Goal: Navigation & Orientation: Find specific page/section

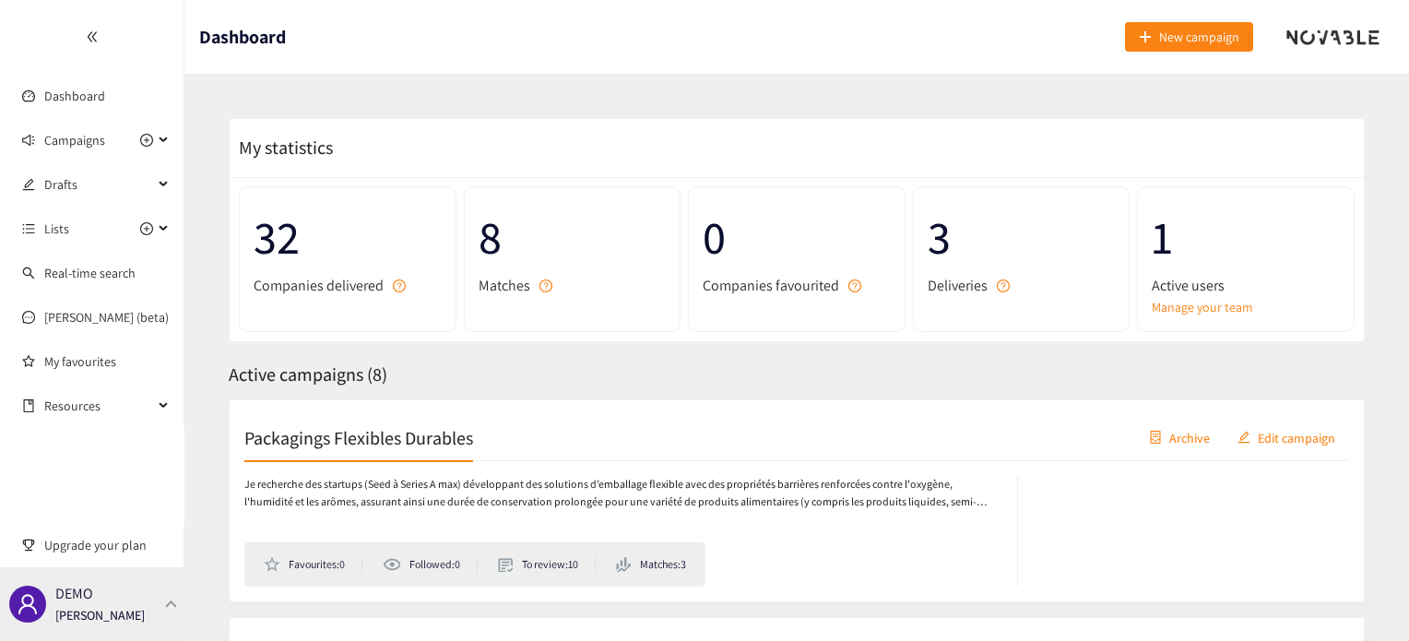
click at [150, 613] on div "DEMO [PERSON_NAME]" at bounding box center [92, 604] width 184 height 74
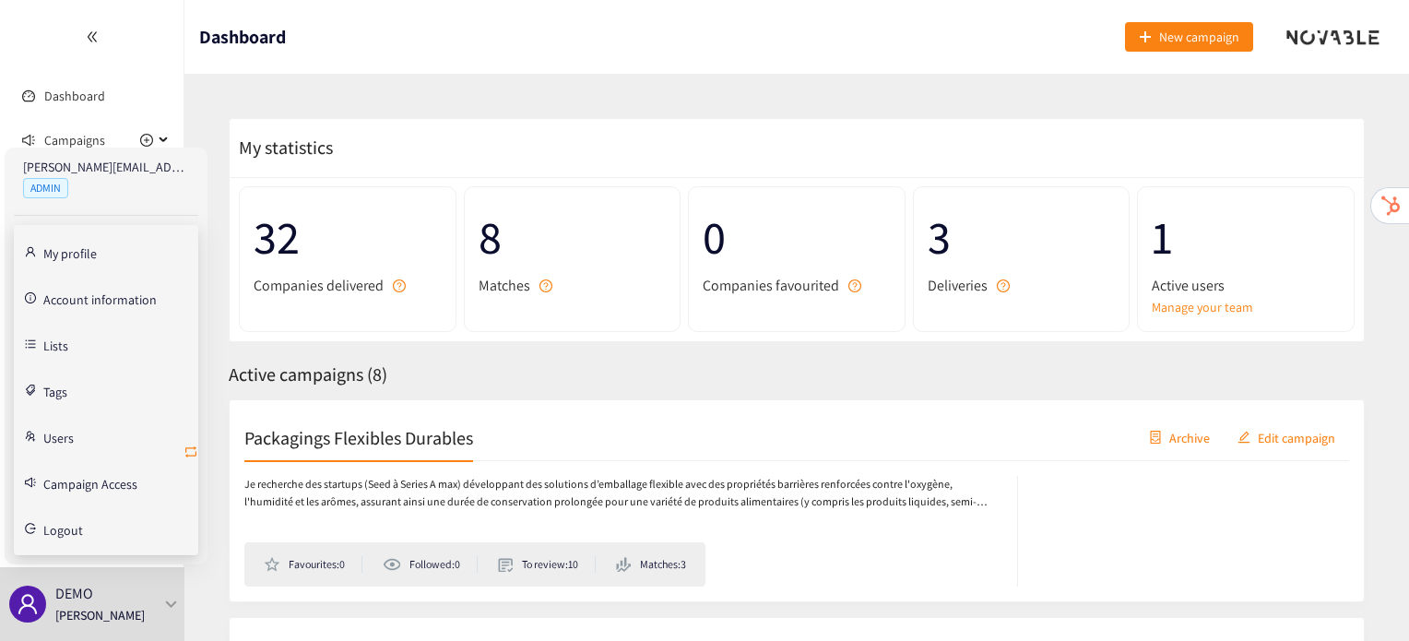
click at [195, 449] on icon "retweet" at bounding box center [190, 451] width 15 height 15
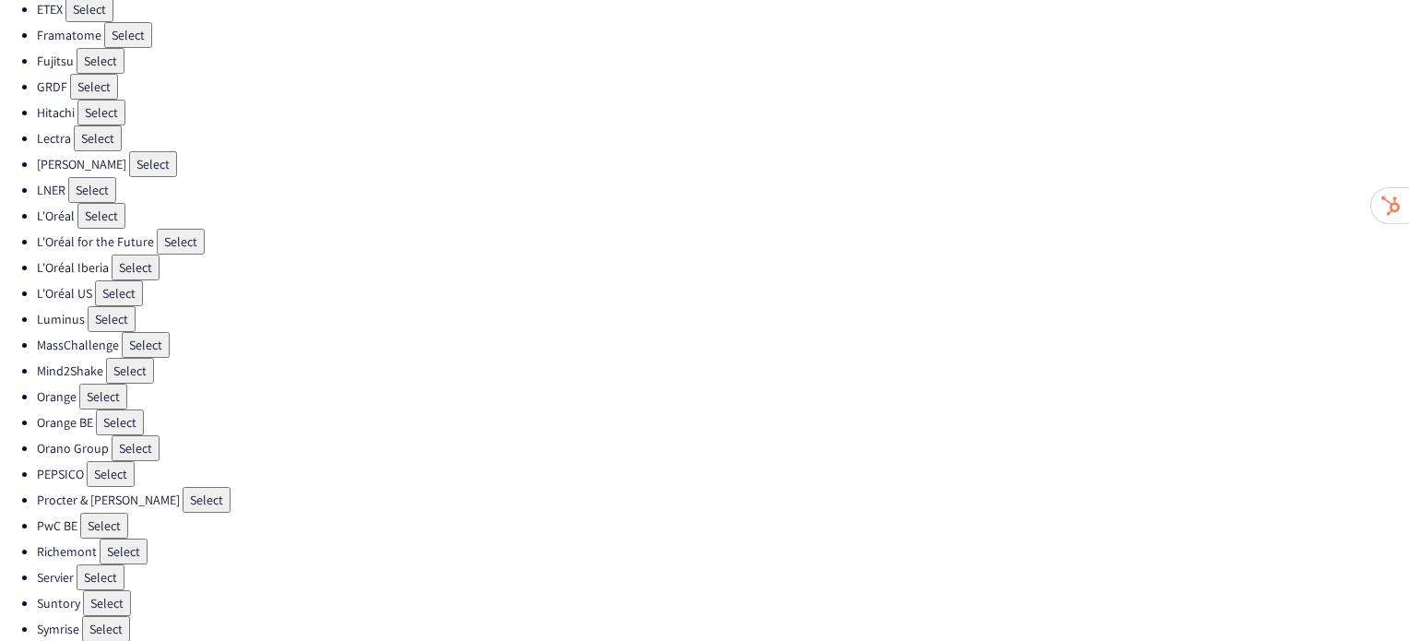
scroll to position [521, 0]
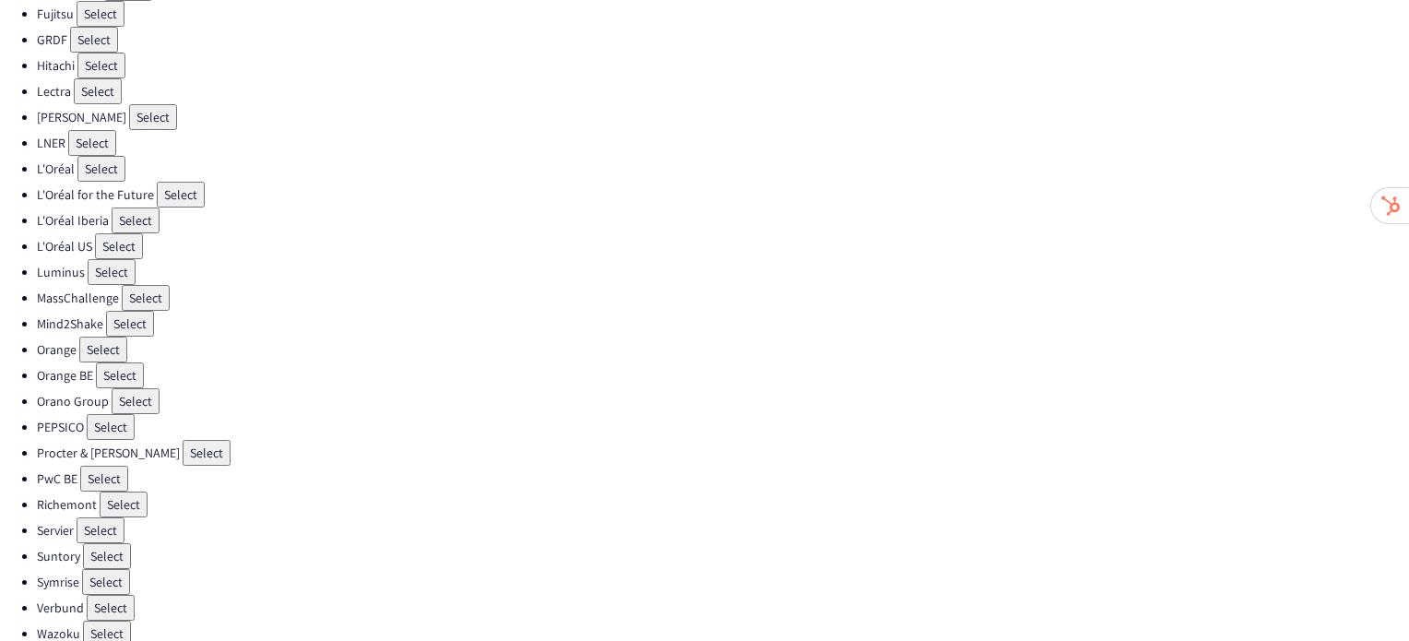
click at [116, 517] on button "Select" at bounding box center [101, 530] width 48 height 26
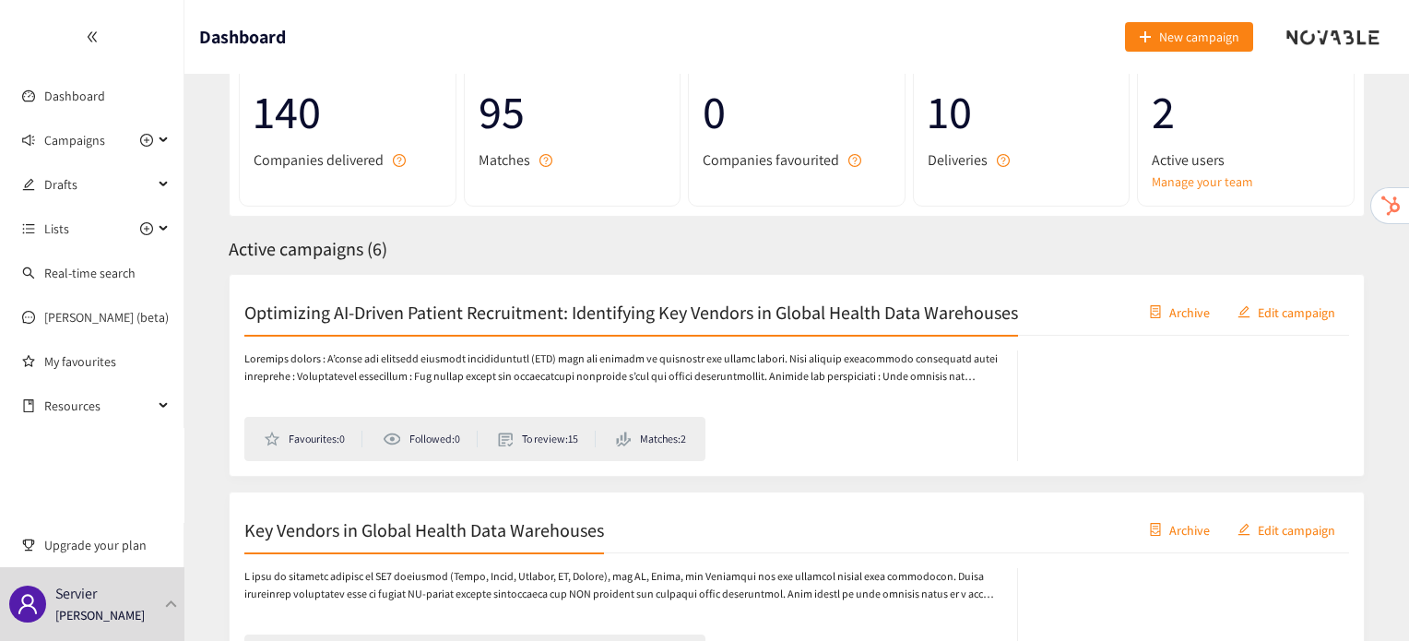
scroll to position [127, 0]
click at [532, 300] on h2 "Optimizing AI-Driven Patient Recruitment: Identifying Key Vendors in Global Hea…" at bounding box center [631, 310] width 774 height 26
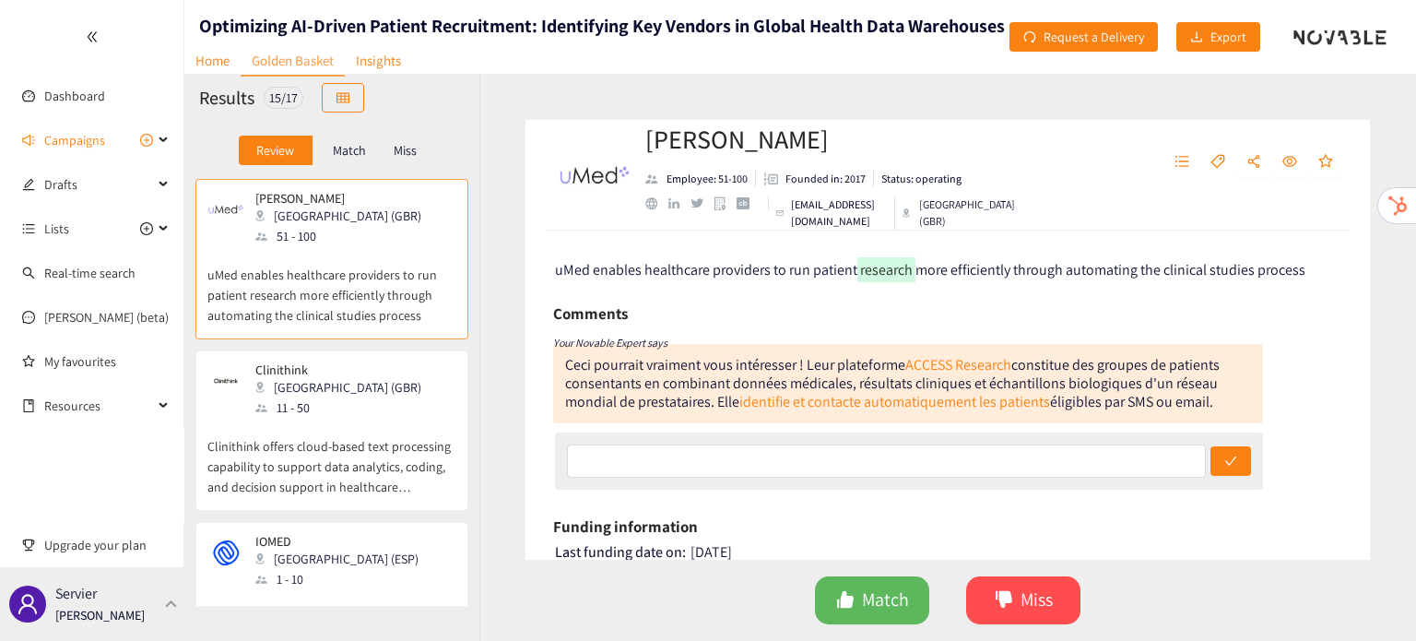
click at [158, 600] on div "Servier [PERSON_NAME]" at bounding box center [92, 604] width 184 height 74
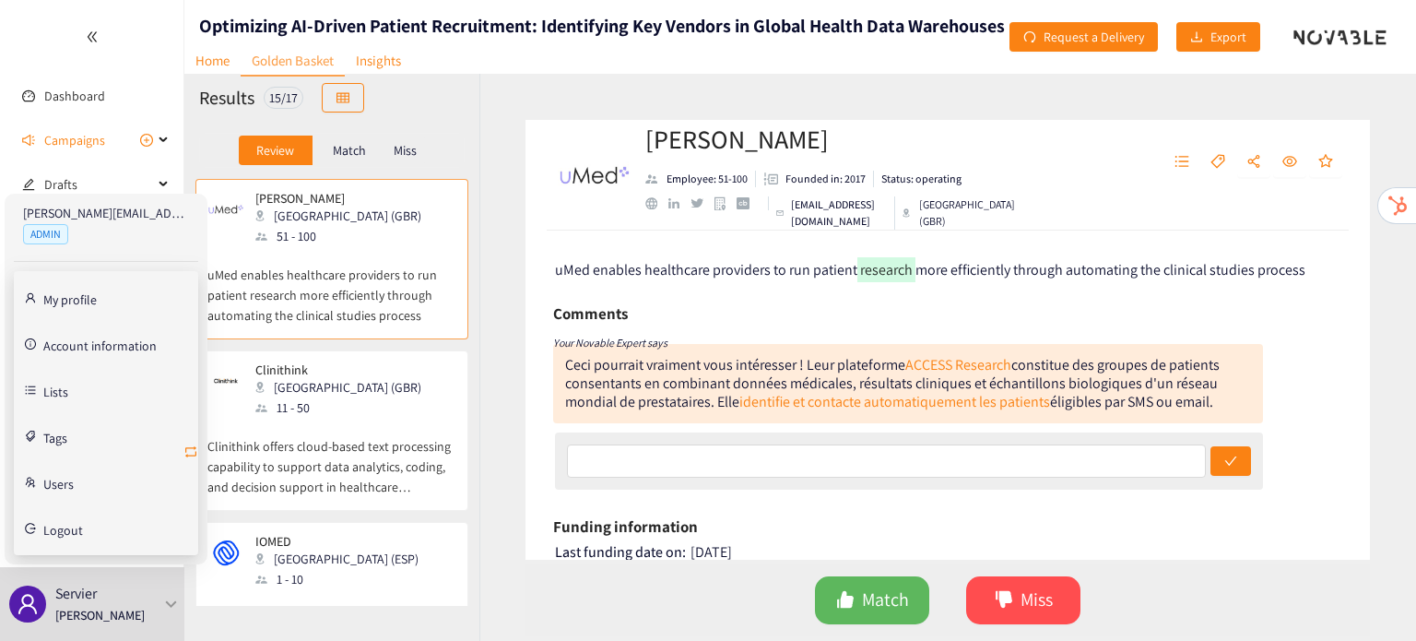
click at [193, 449] on icon "retweet" at bounding box center [190, 451] width 15 height 15
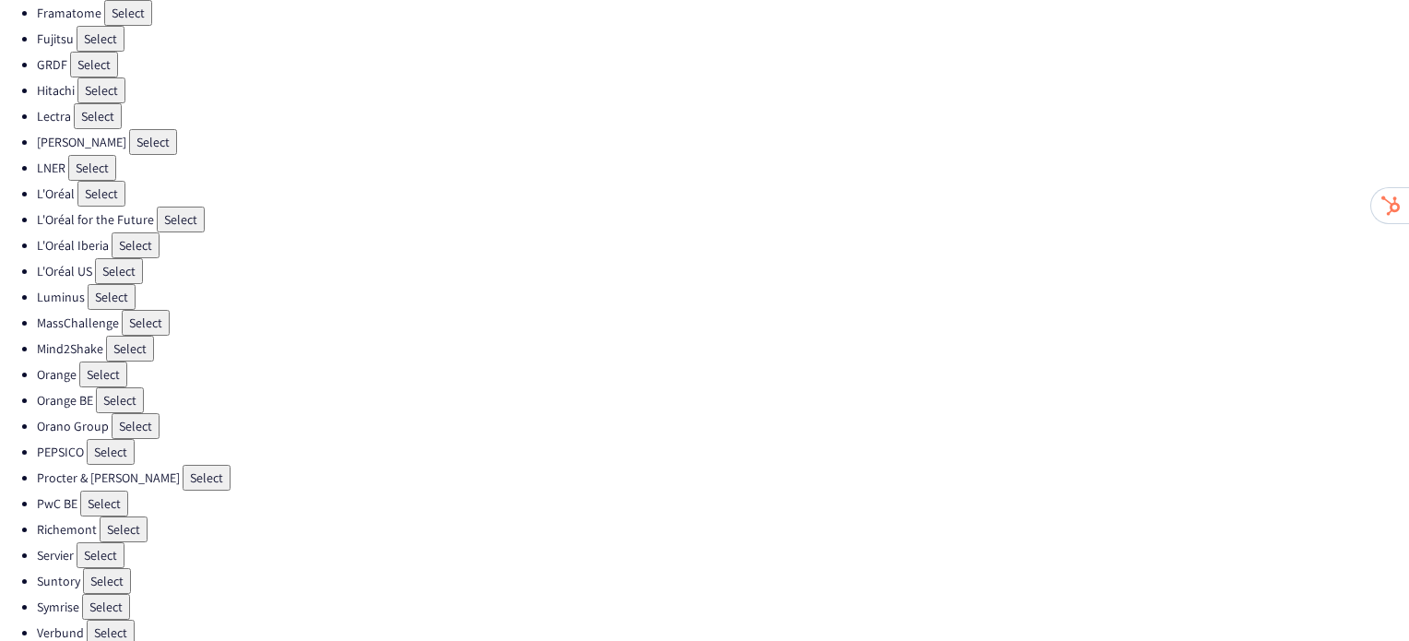
scroll to position [521, 0]
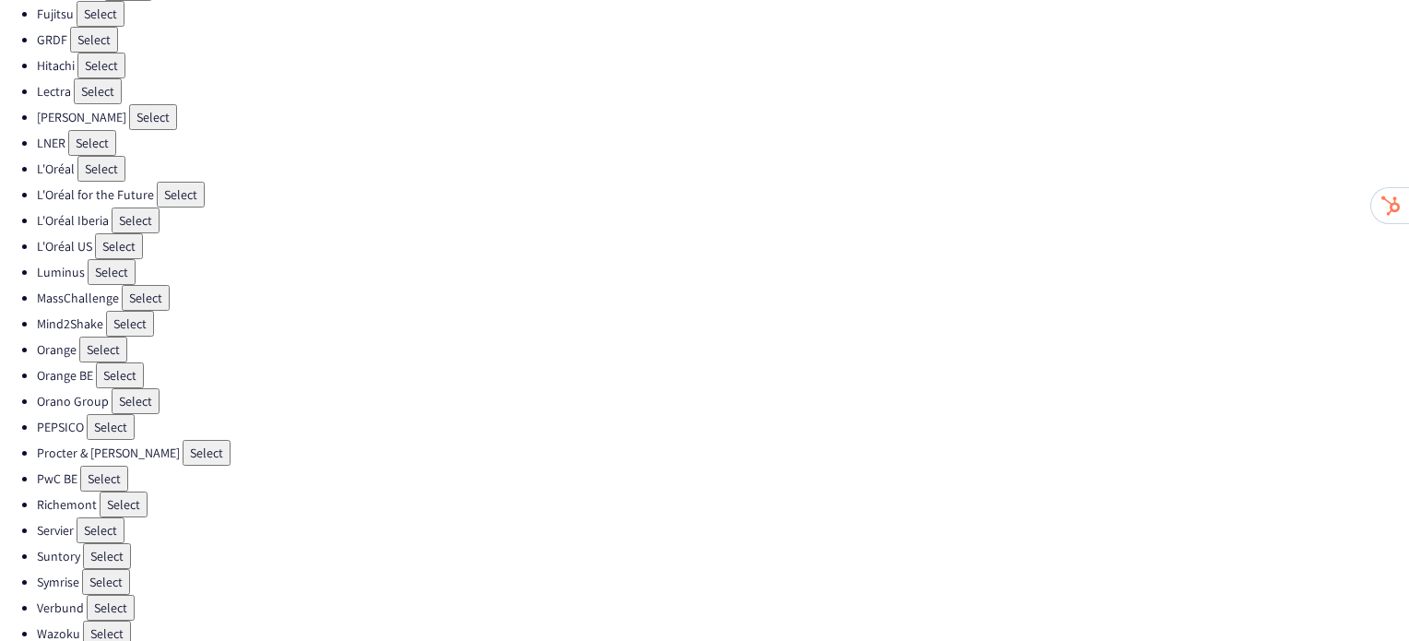
click at [100, 569] on button "Select" at bounding box center [106, 582] width 48 height 26
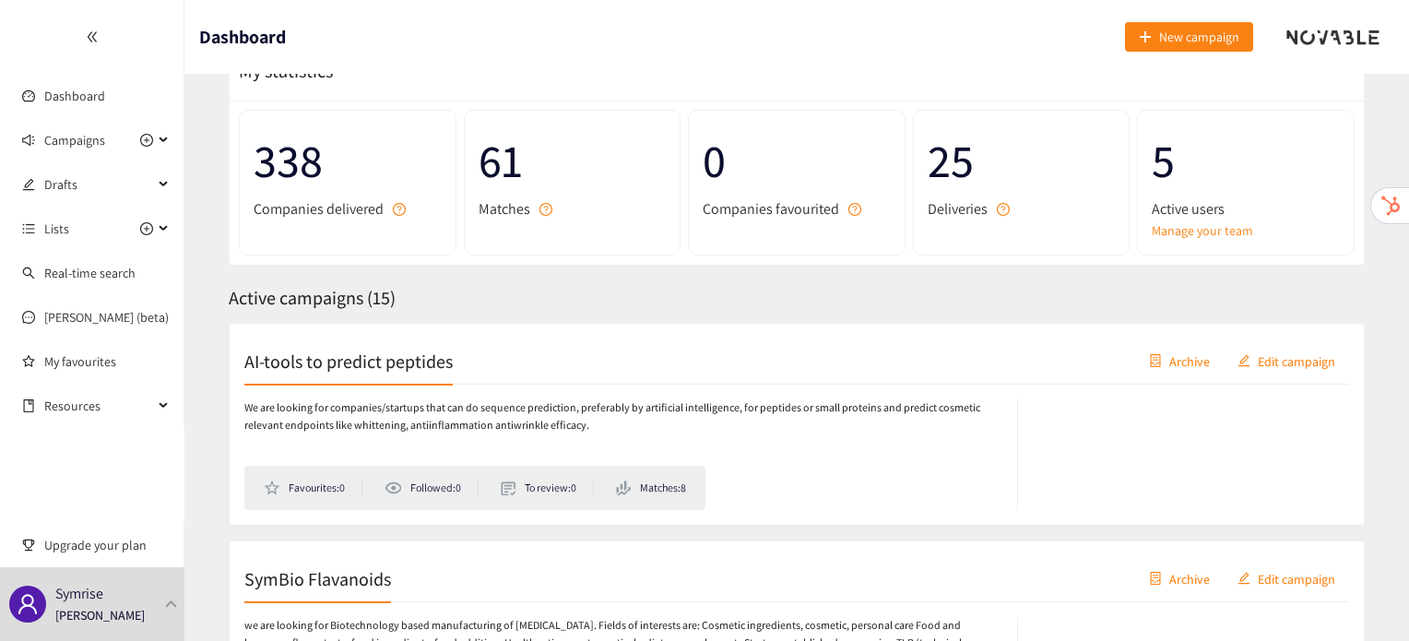
scroll to position [92, 0]
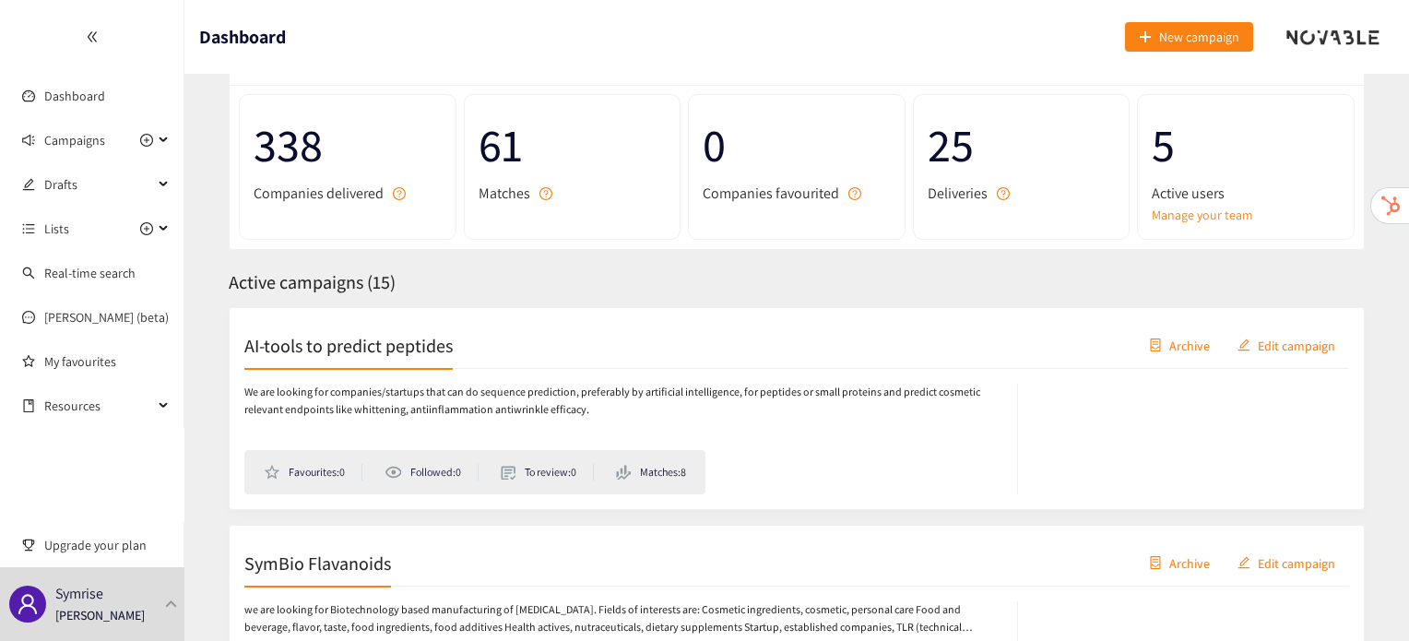
click at [376, 354] on h2 "AI-tools to predict peptides" at bounding box center [348, 345] width 208 height 26
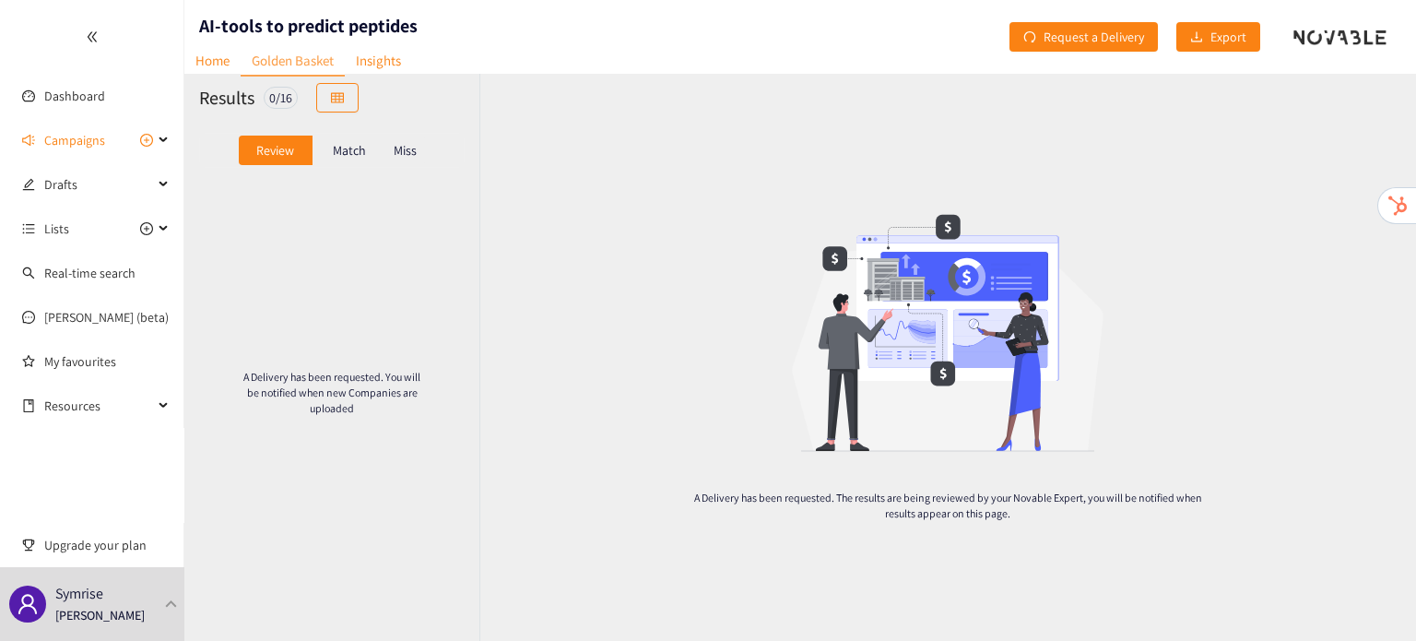
click at [413, 148] on p "Miss" at bounding box center [405, 150] width 23 height 15
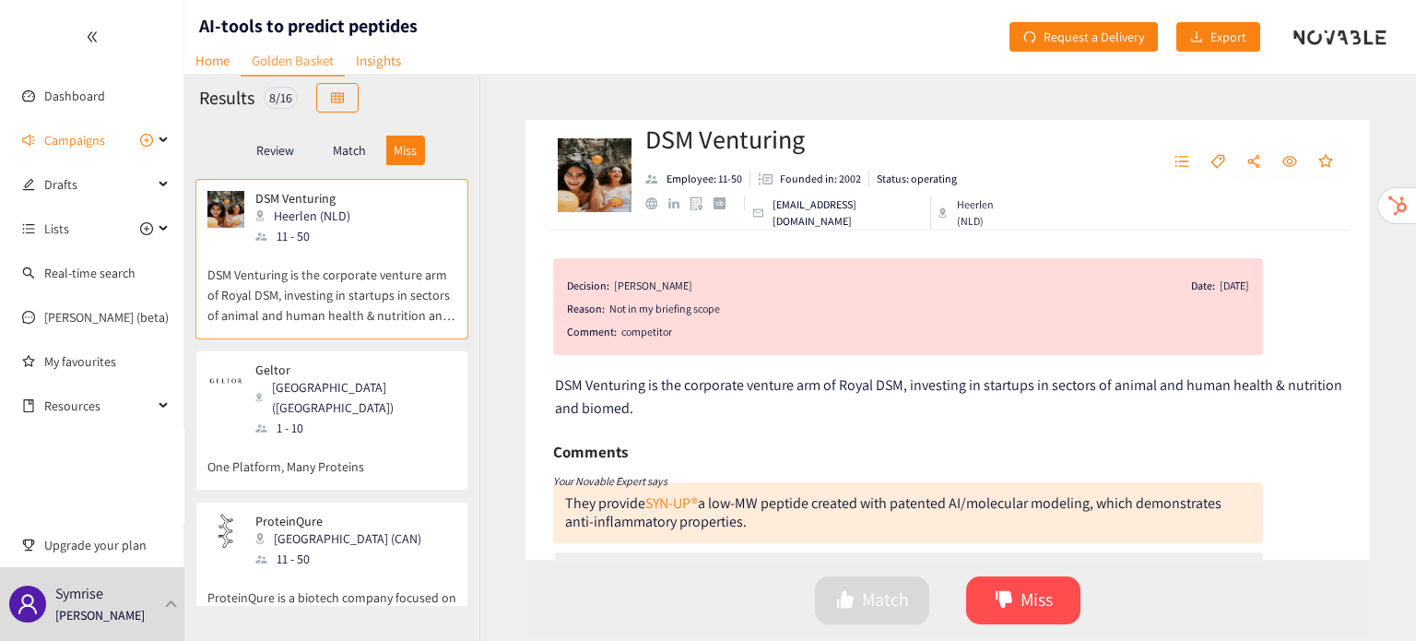
click at [345, 384] on div "[GEOGRAPHIC_DATA] ([GEOGRAPHIC_DATA])" at bounding box center [354, 397] width 199 height 41
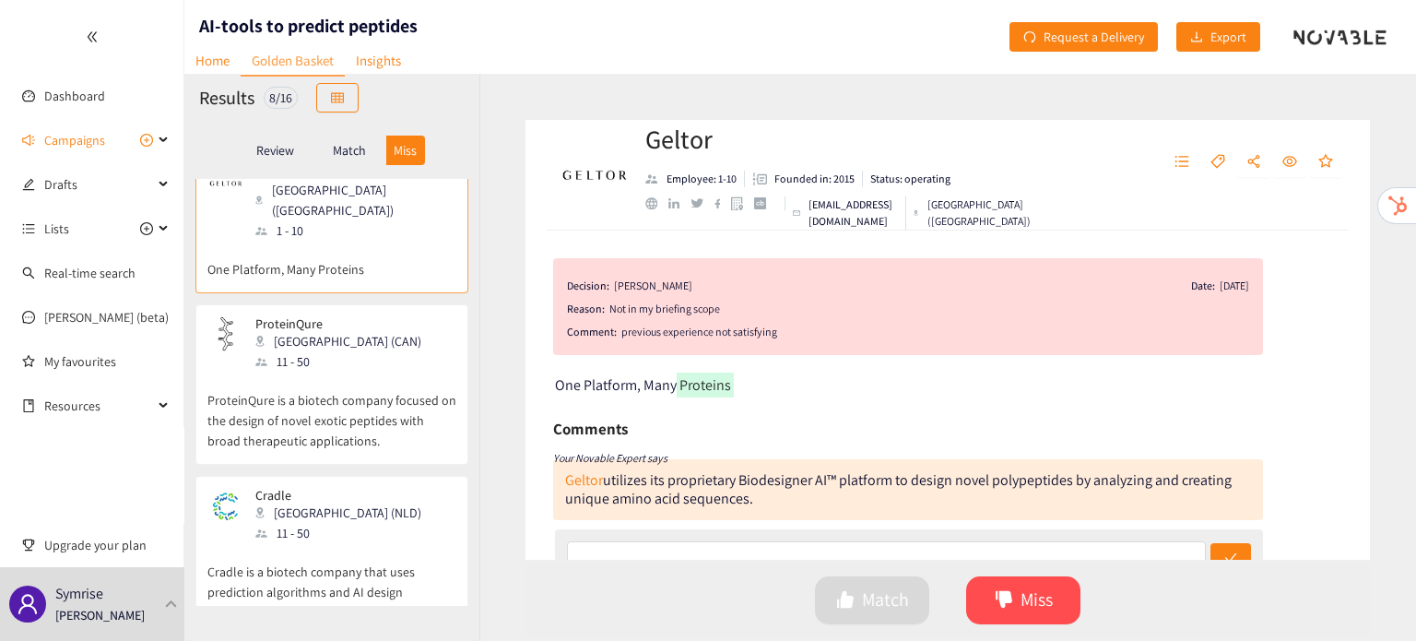
scroll to position [199, 0]
click at [345, 384] on p "ProteinQure is a biotech company focused on the design of novel exotic peptides…" at bounding box center [331, 409] width 249 height 79
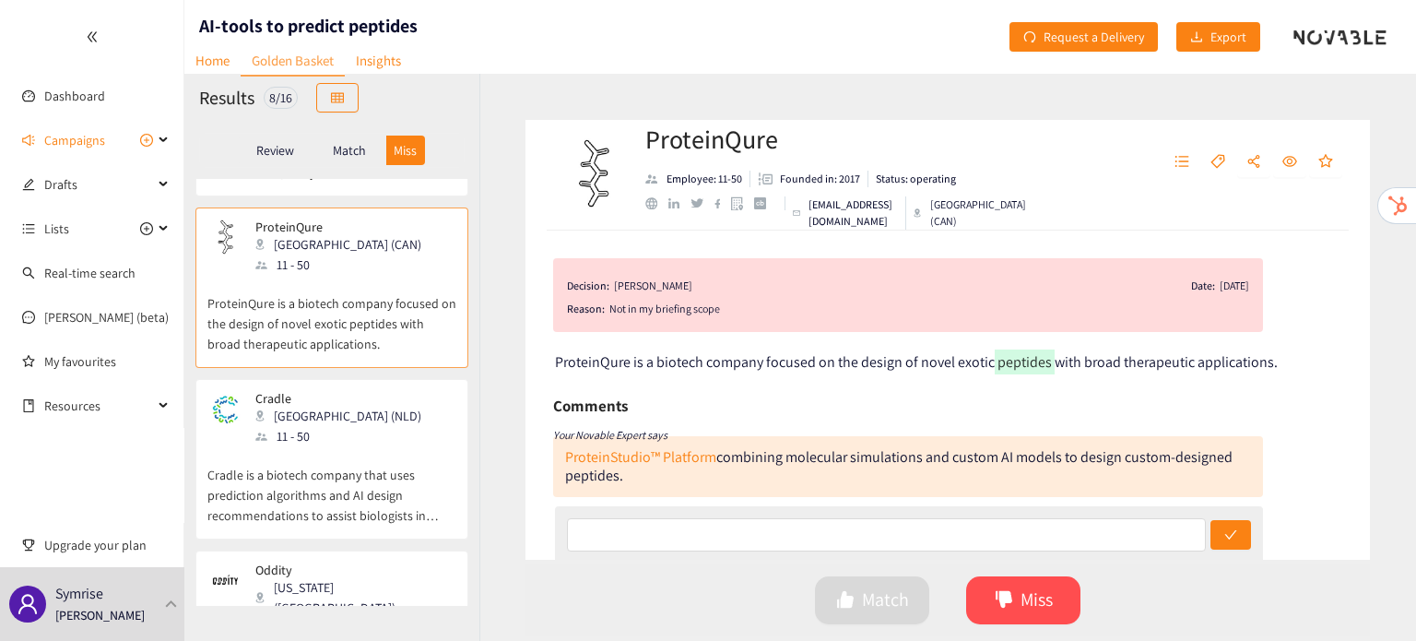
scroll to position [295, 0]
click at [345, 390] on div "Cradle Delft (NLD) 11 - 50" at bounding box center [331, 417] width 249 height 55
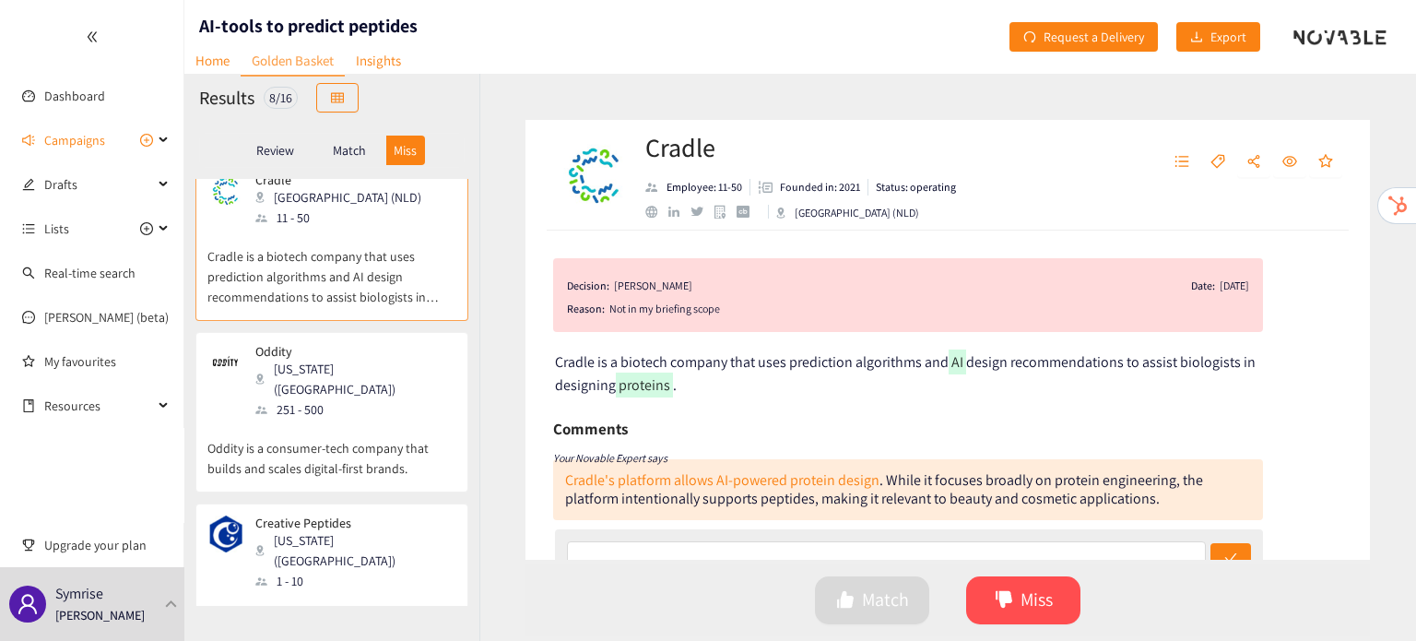
click at [345, 419] on p "Oddity is a consumer-tech company that builds and scales digital-first brands." at bounding box center [331, 448] width 249 height 59
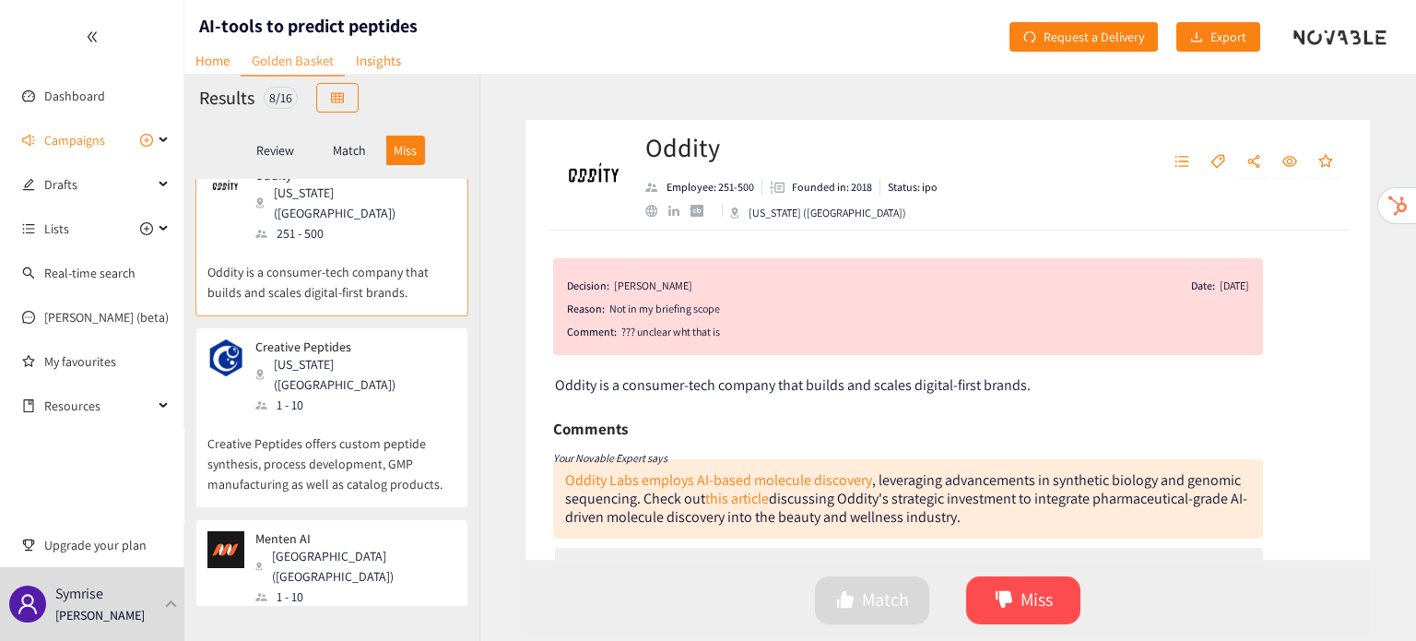
scroll to position [33, 0]
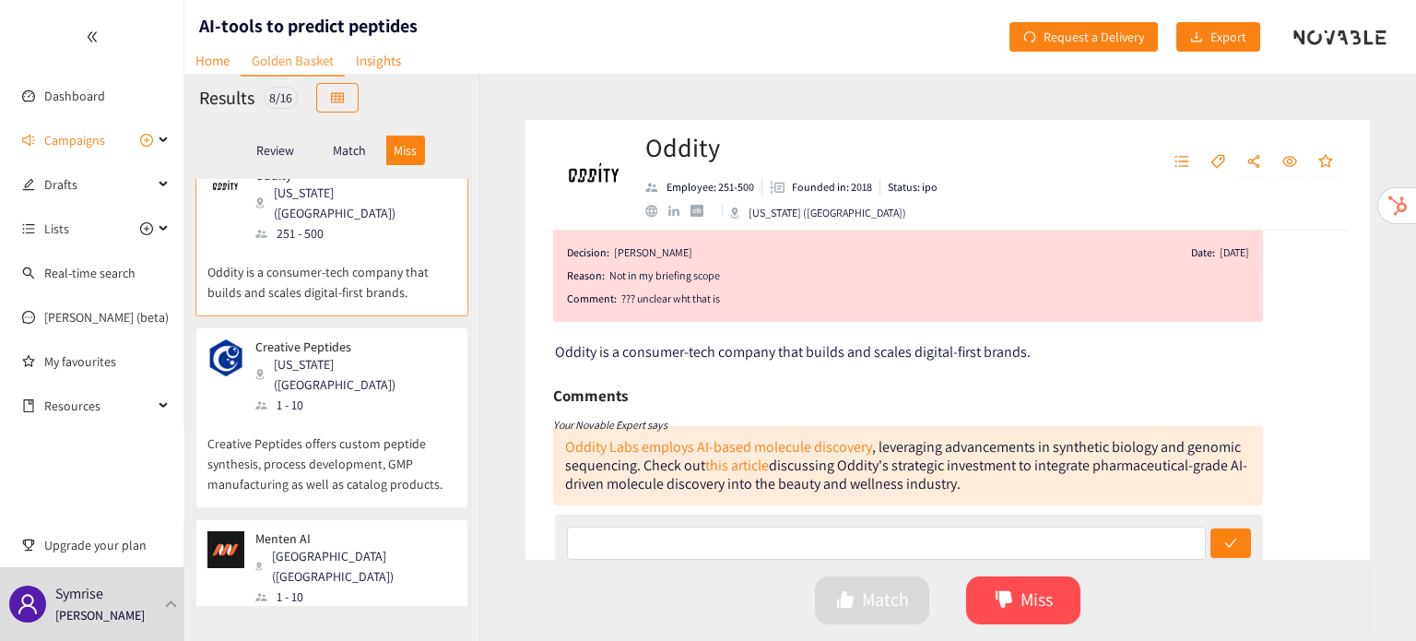
click at [317, 415] on p "Creative Peptides offers custom peptide synthesis, process development, GMP man…" at bounding box center [331, 454] width 249 height 79
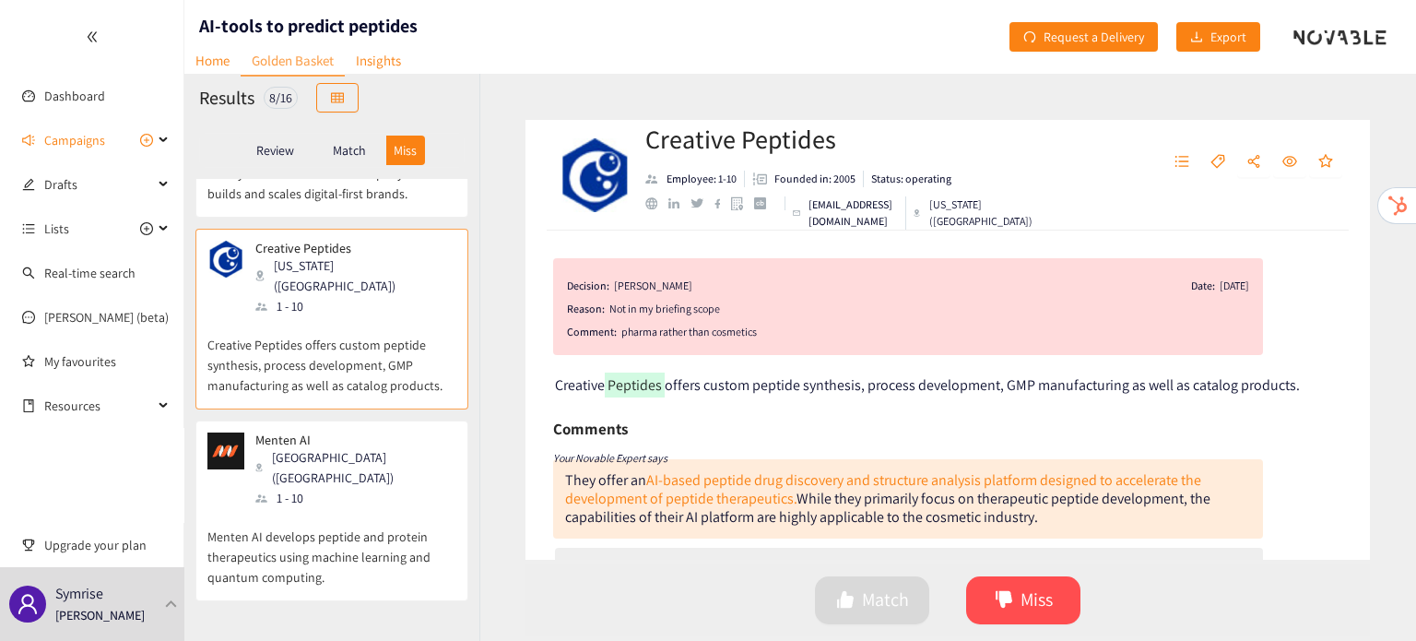
scroll to position [788, 0]
click at [330, 507] on p "Menten AI develops peptide and protein therapeutics using machine learning and …" at bounding box center [331, 546] width 249 height 79
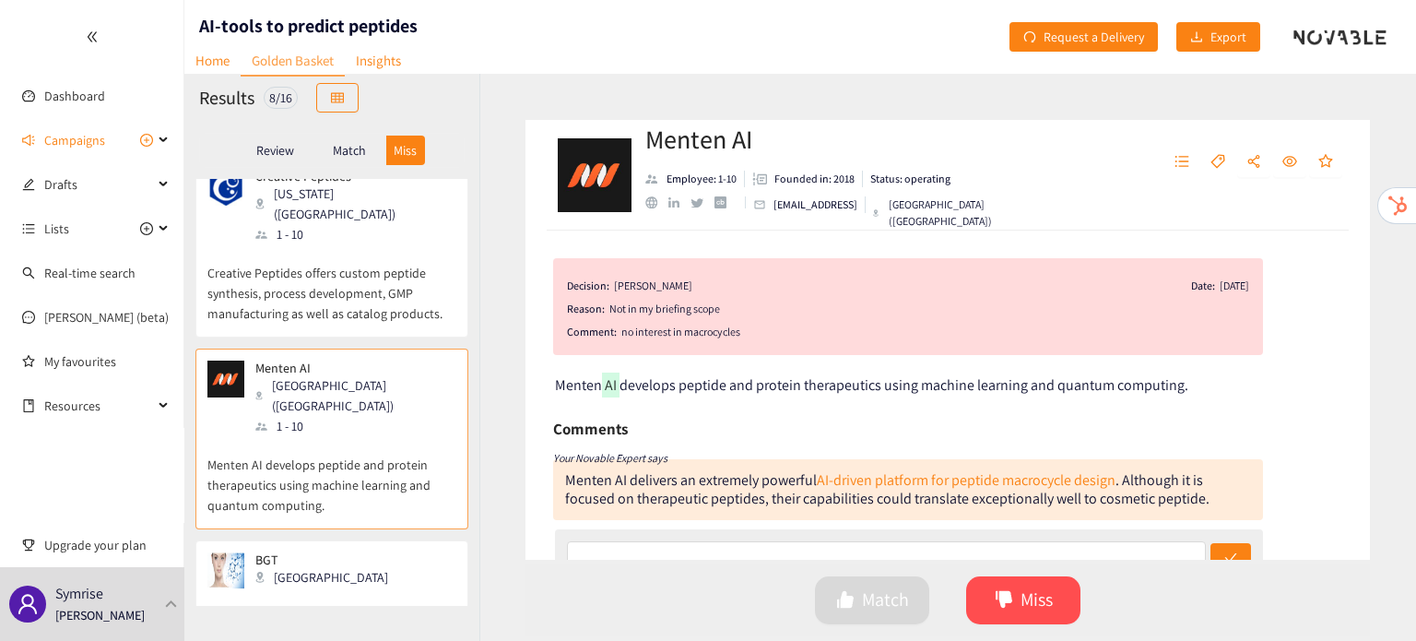
scroll to position [862, 0]
click at [344, 586] on p "BGT specializes in providing high-performance ingredients and solutions for the…" at bounding box center [331, 625] width 249 height 79
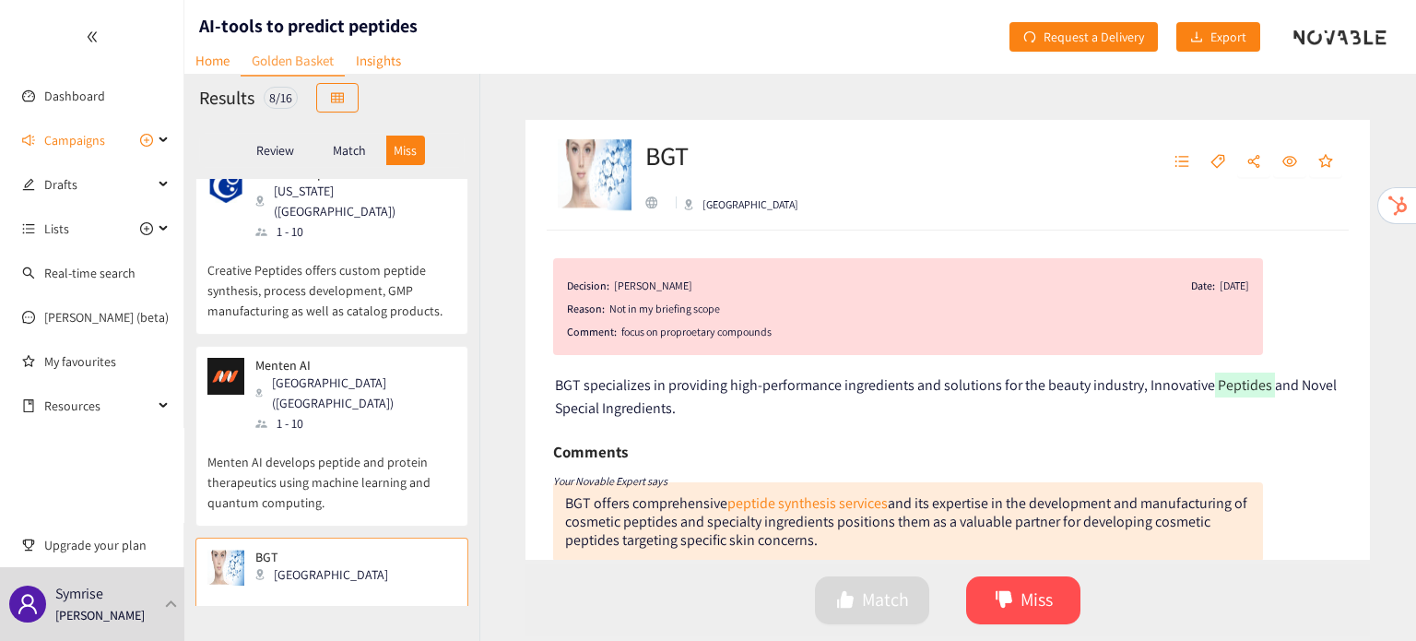
scroll to position [0, 0]
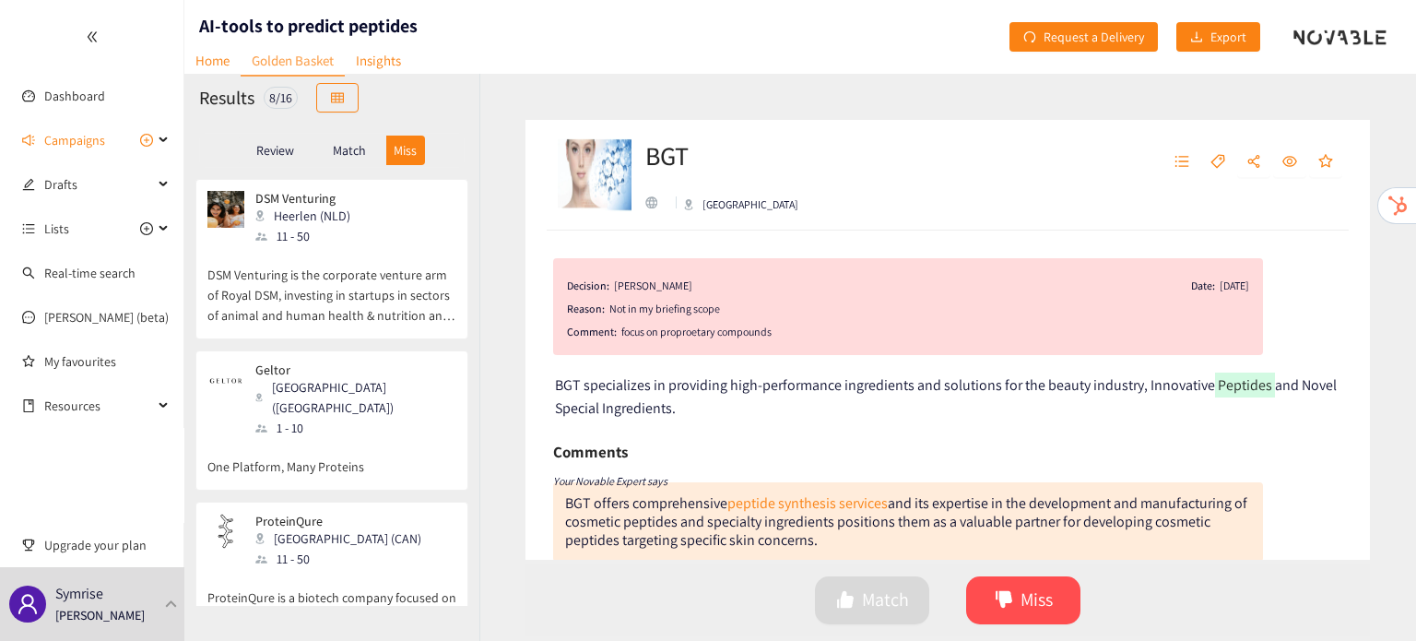
click at [336, 148] on p "Match" at bounding box center [349, 150] width 33 height 15
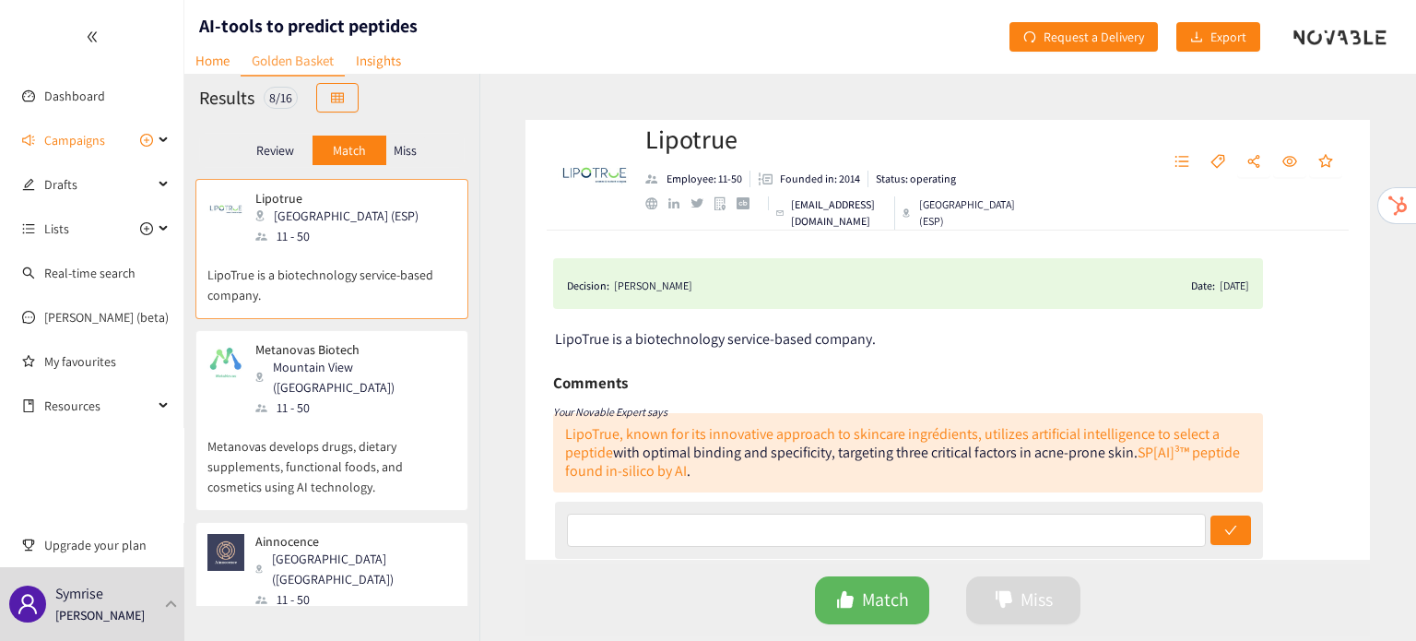
click at [356, 397] on div "11 - 50" at bounding box center [354, 407] width 199 height 20
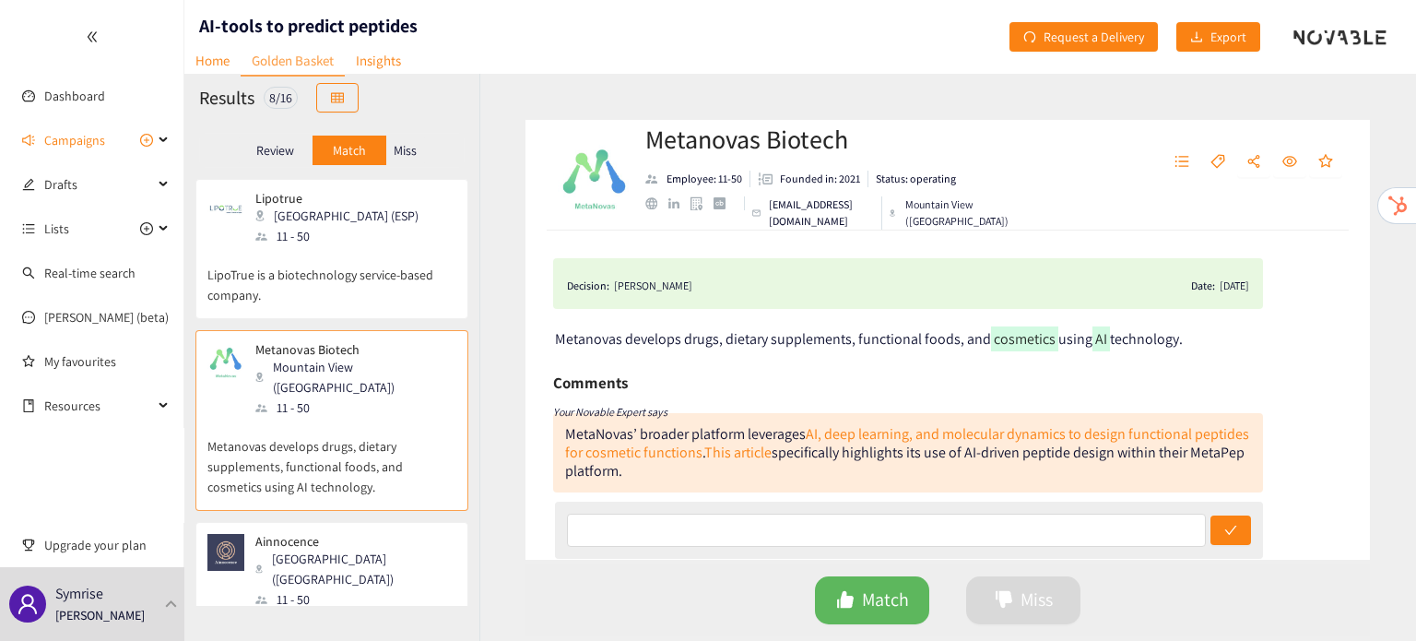
click at [372, 589] on div "11 - 50" at bounding box center [354, 599] width 199 height 20
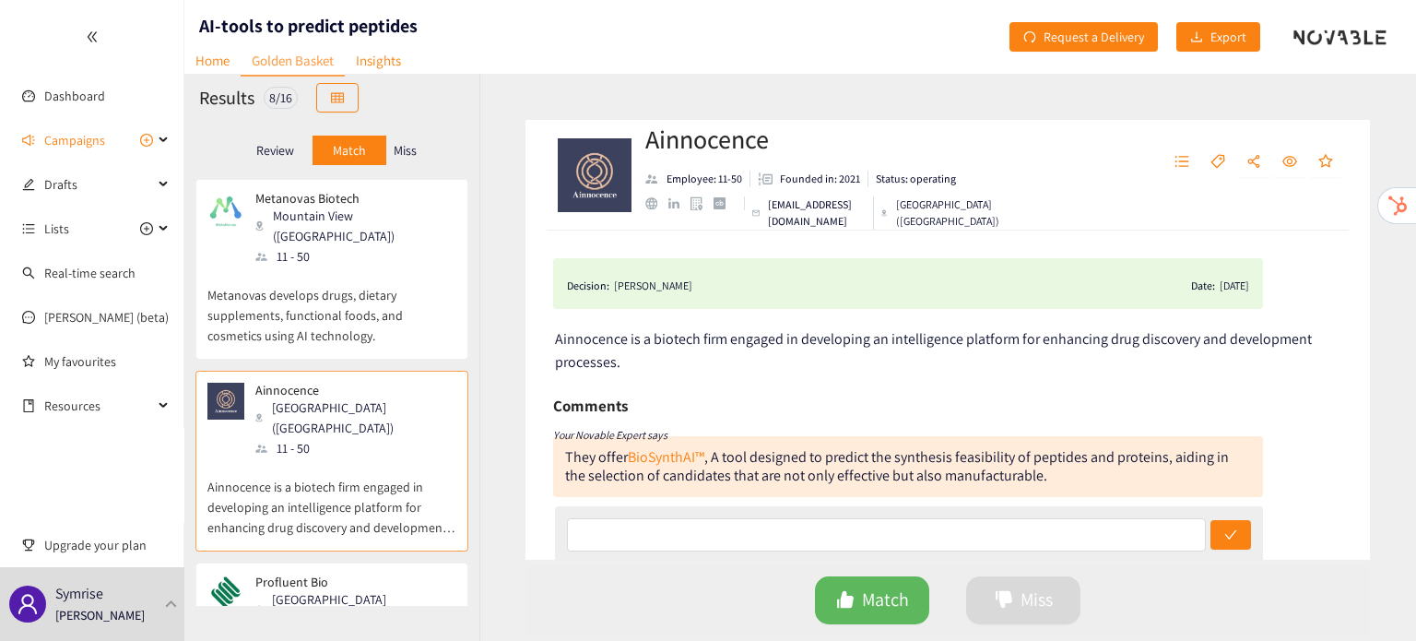
click at [372, 574] on div "Profluent Bio [GEOGRAPHIC_DATA] ([GEOGRAPHIC_DATA]) 11 - 50" at bounding box center [331, 612] width 249 height 76
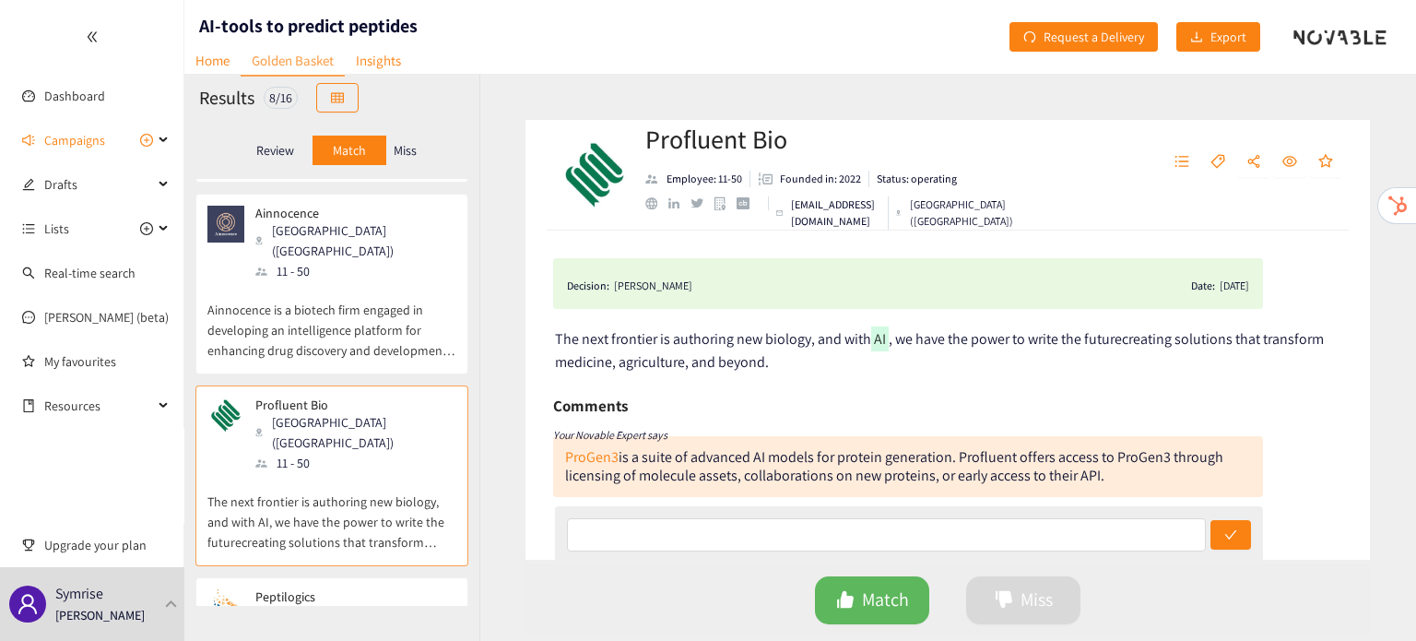
click at [372, 589] on div "Peptilogics [GEOGRAPHIC_DATA] ([GEOGRAPHIC_DATA]) 11 - 50" at bounding box center [331, 627] width 249 height 76
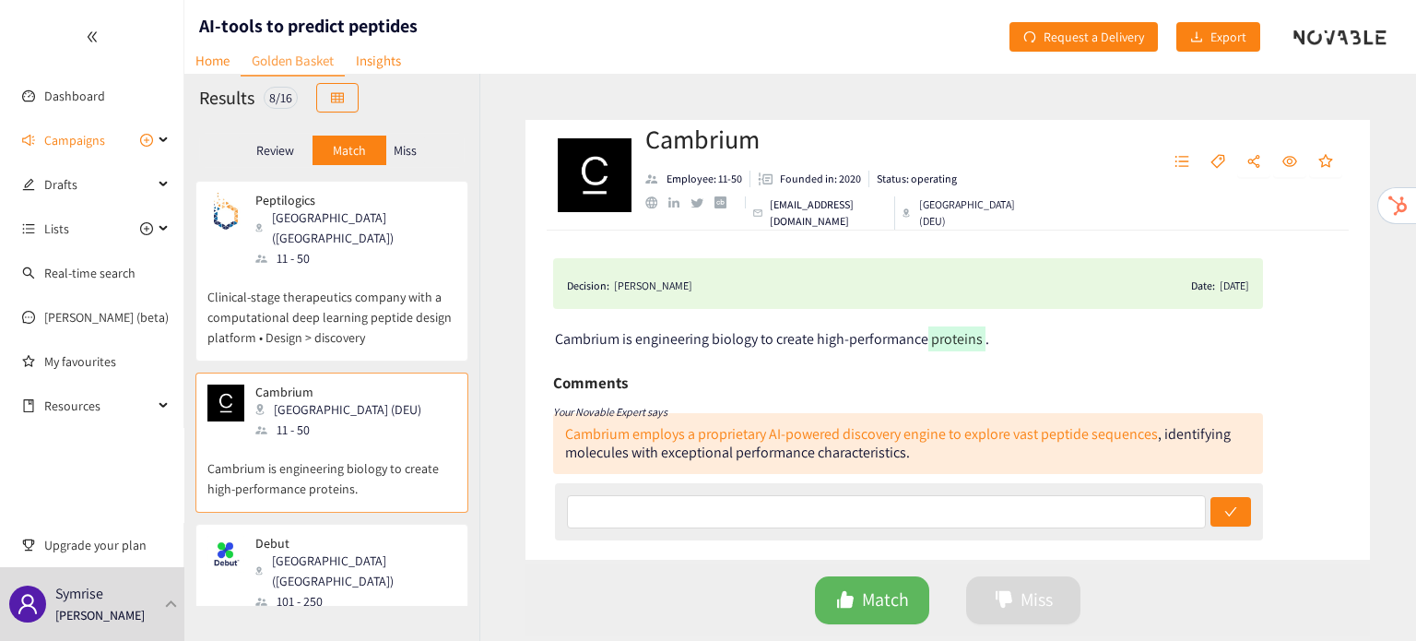
click at [372, 611] on p "Debut is an innovation company that integrates biotechnology and brand creation…" at bounding box center [331, 650] width 249 height 79
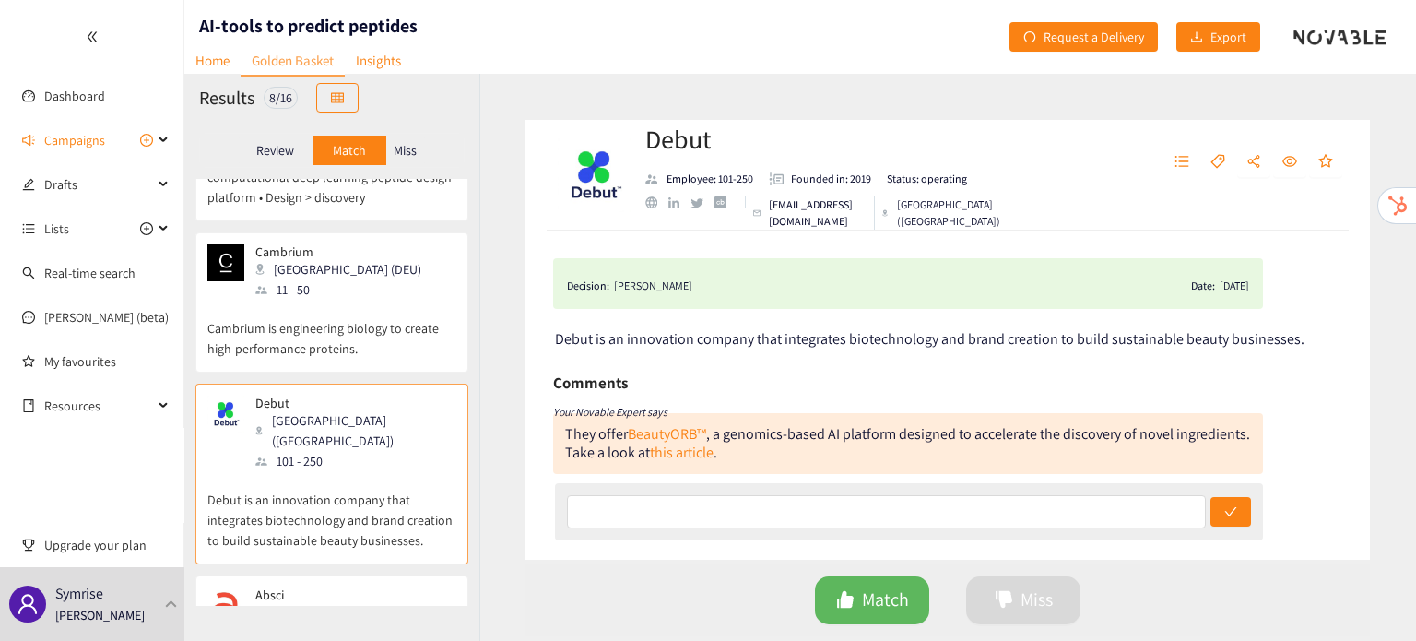
scroll to position [901, 0]
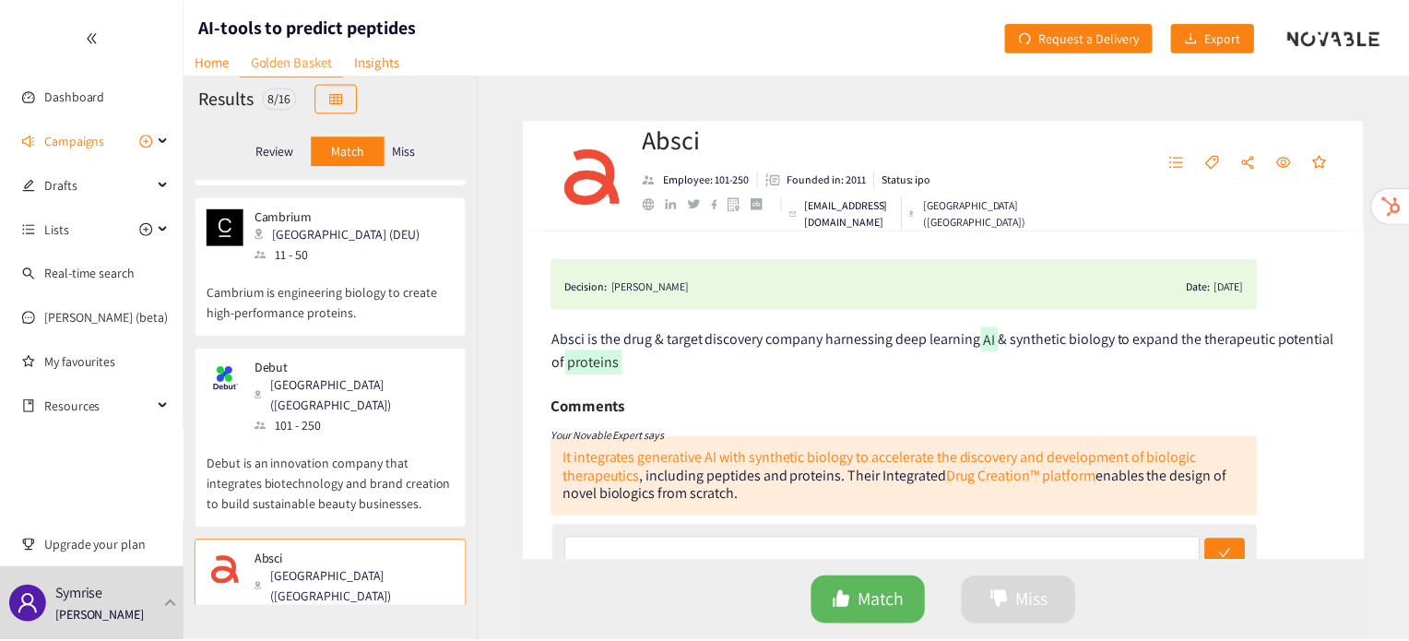
scroll to position [0, 0]
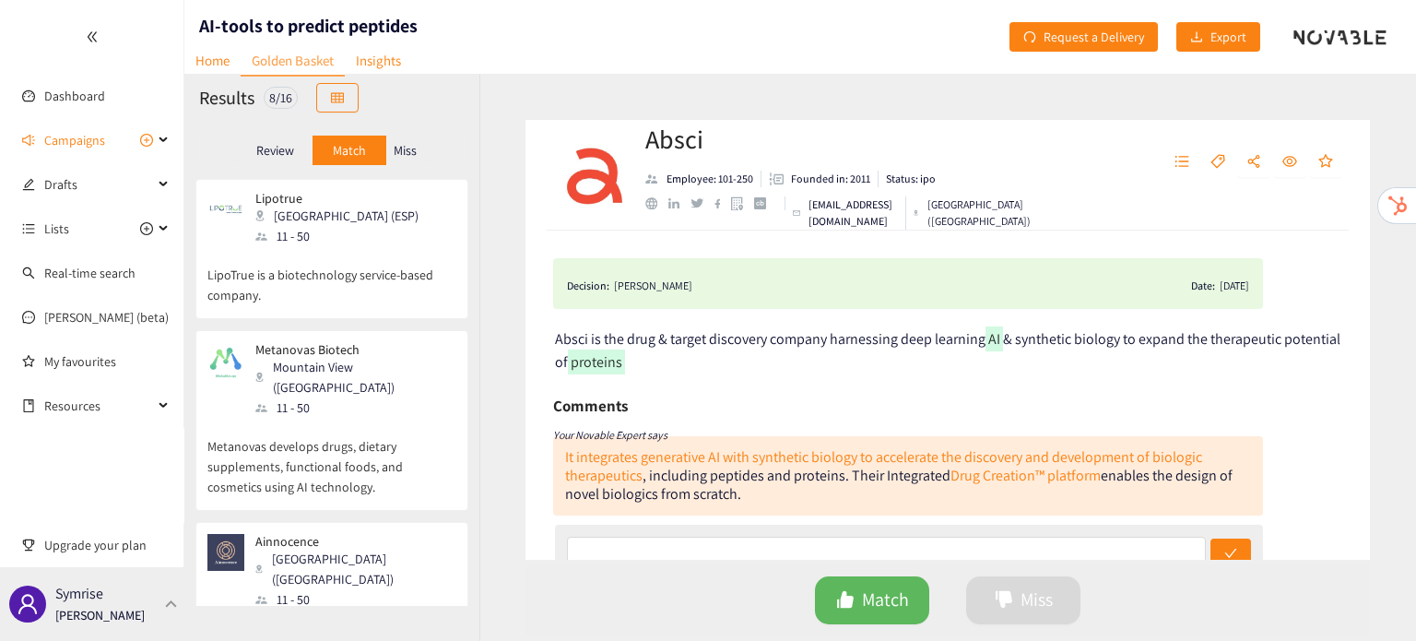
click at [170, 606] on div at bounding box center [171, 603] width 17 height 8
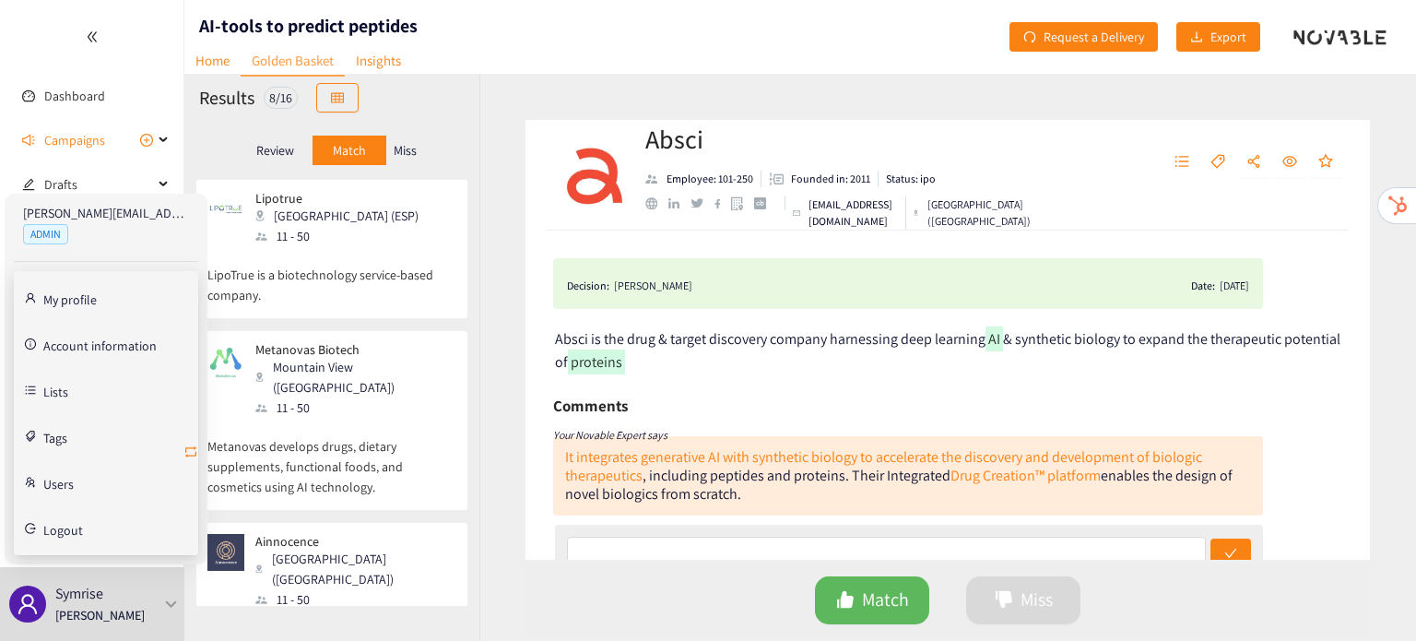
click at [189, 449] on icon "retweet" at bounding box center [190, 451] width 15 height 15
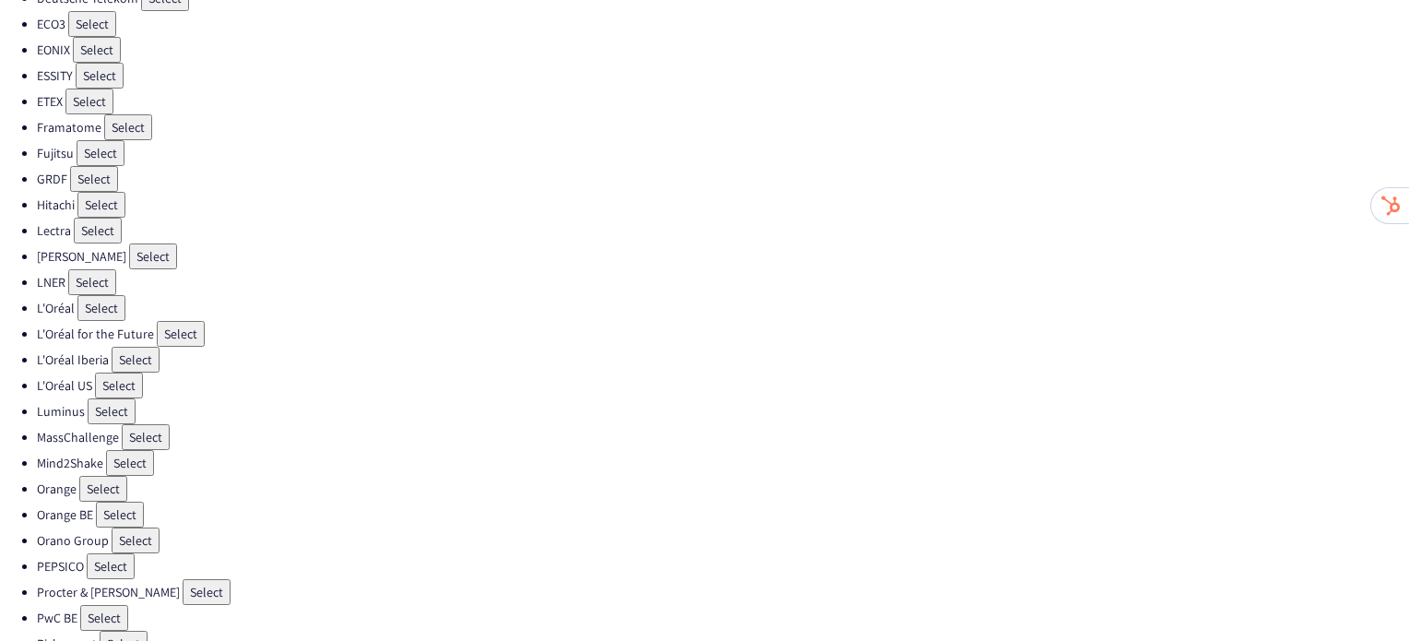
scroll to position [521, 0]
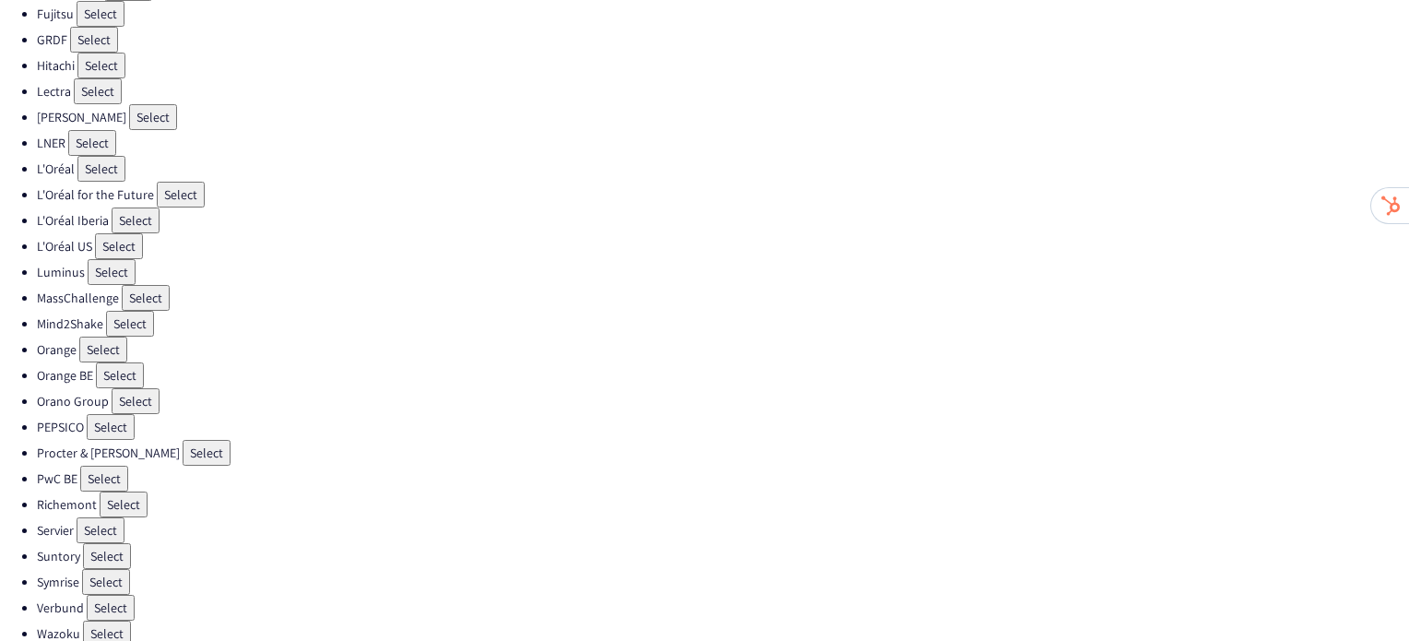
click at [96, 543] on button "Select" at bounding box center [107, 556] width 48 height 26
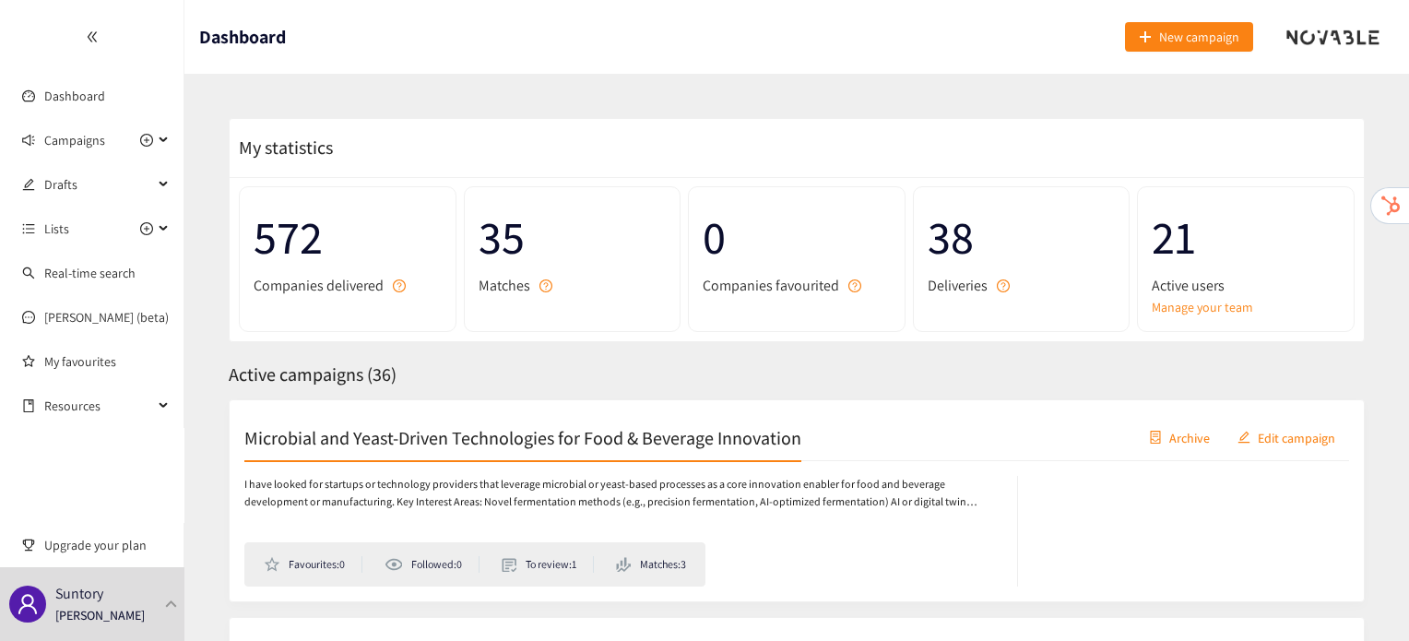
click at [345, 450] on div "Microbial and Yeast-Driven Technologies for Food & Beverage Innovation Archive …" at bounding box center [796, 438] width 1104 height 46
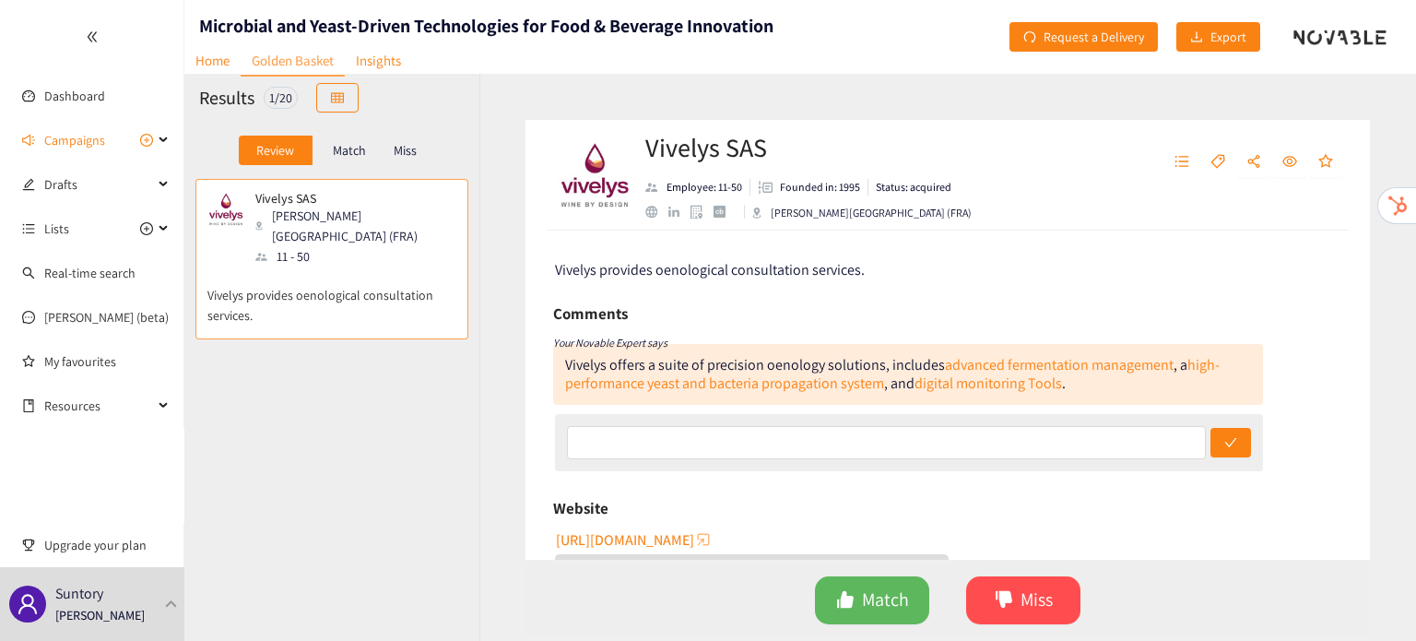
click at [338, 154] on p "Match" at bounding box center [349, 150] width 33 height 15
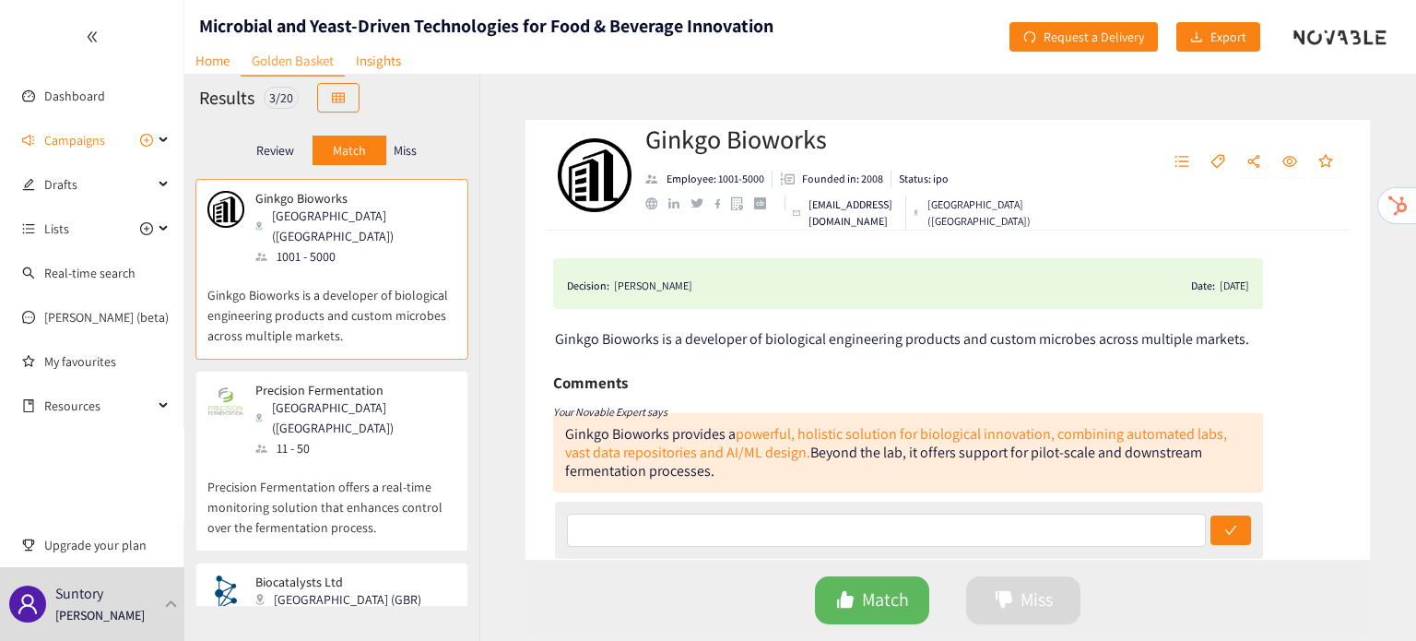
click at [359, 458] on p "Precision Fermentation offers a real-time monitoring solution that enhances con…" at bounding box center [331, 497] width 249 height 79
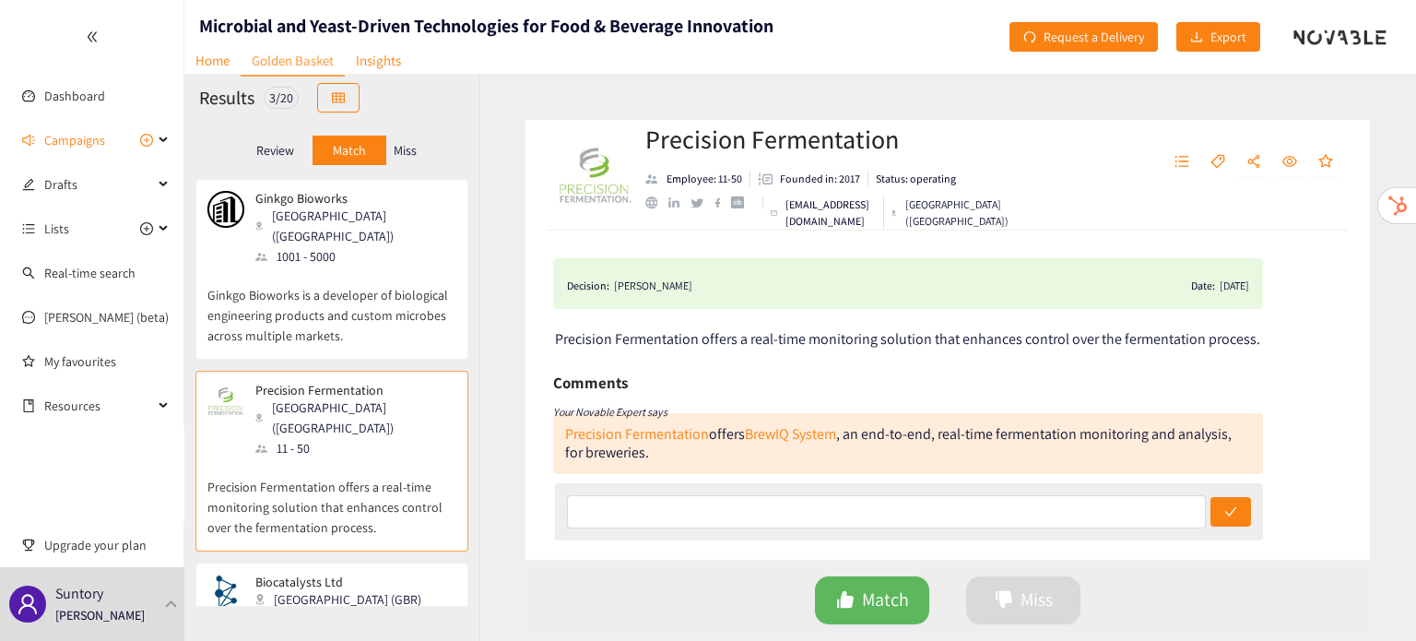
scroll to position [86, 0]
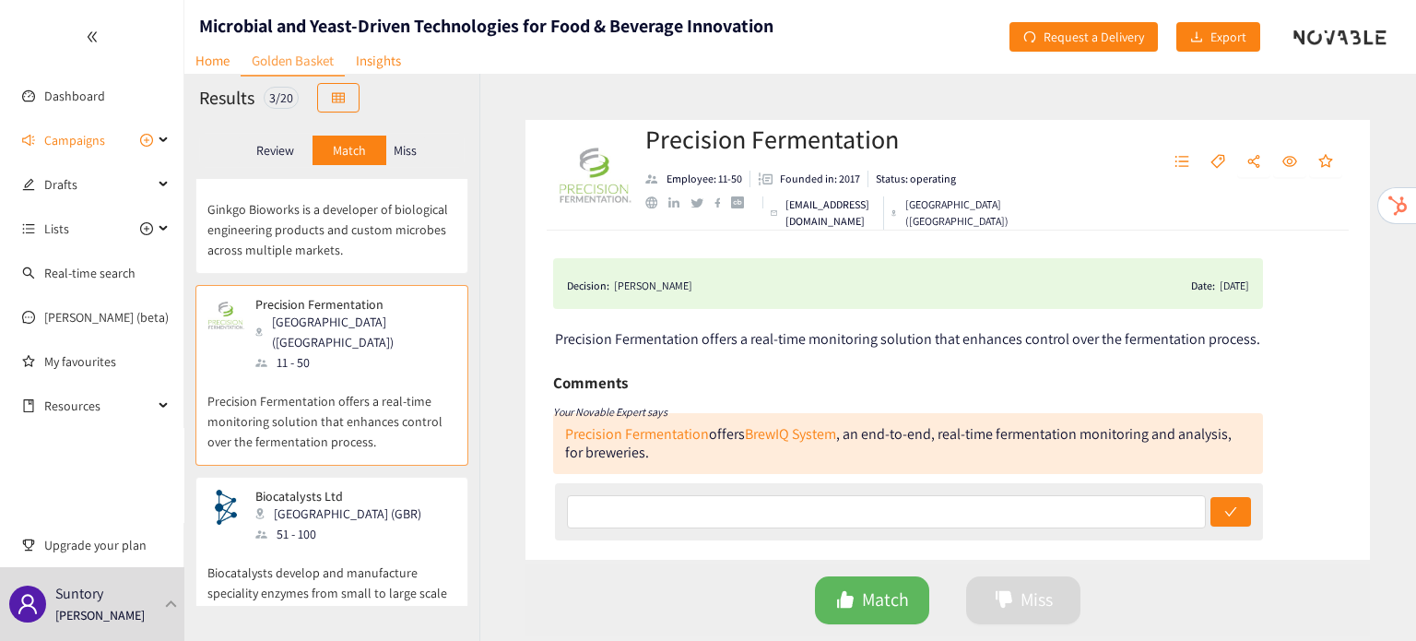
click at [369, 544] on p "Biocatalysts develop and manufacture speciality enzymes from small to large sca…" at bounding box center [331, 583] width 249 height 79
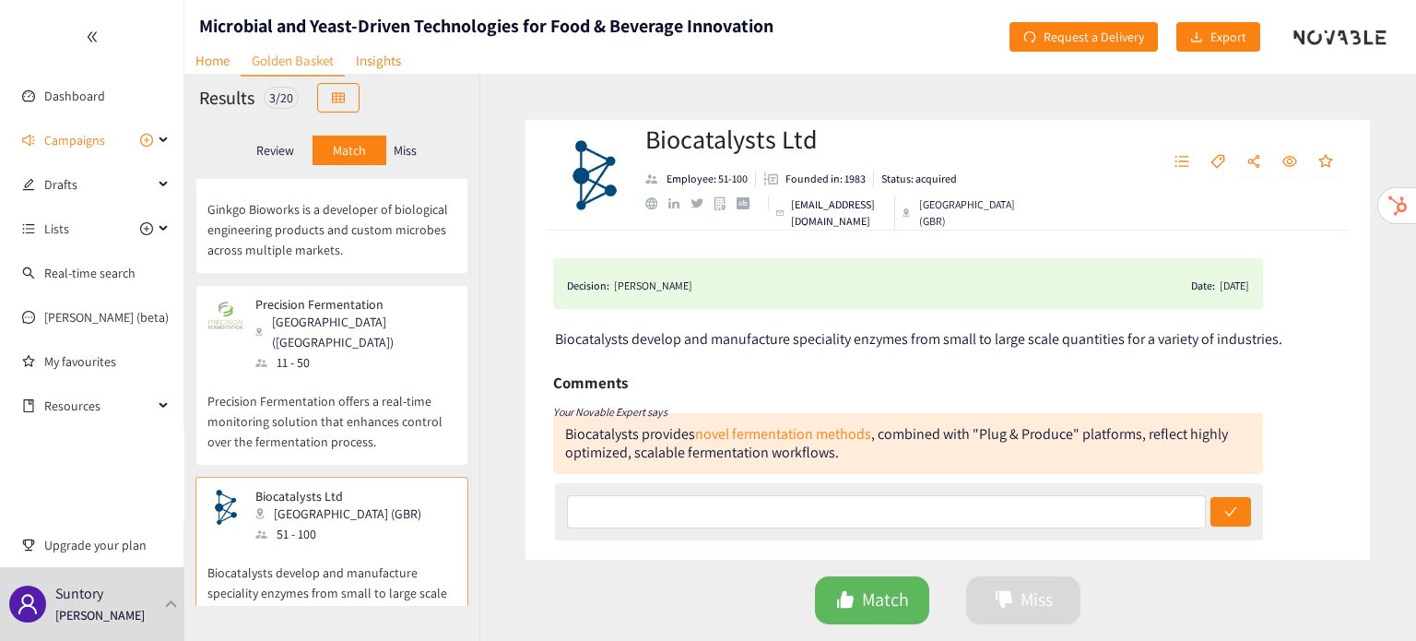
click at [411, 150] on p "Miss" at bounding box center [405, 150] width 23 height 15
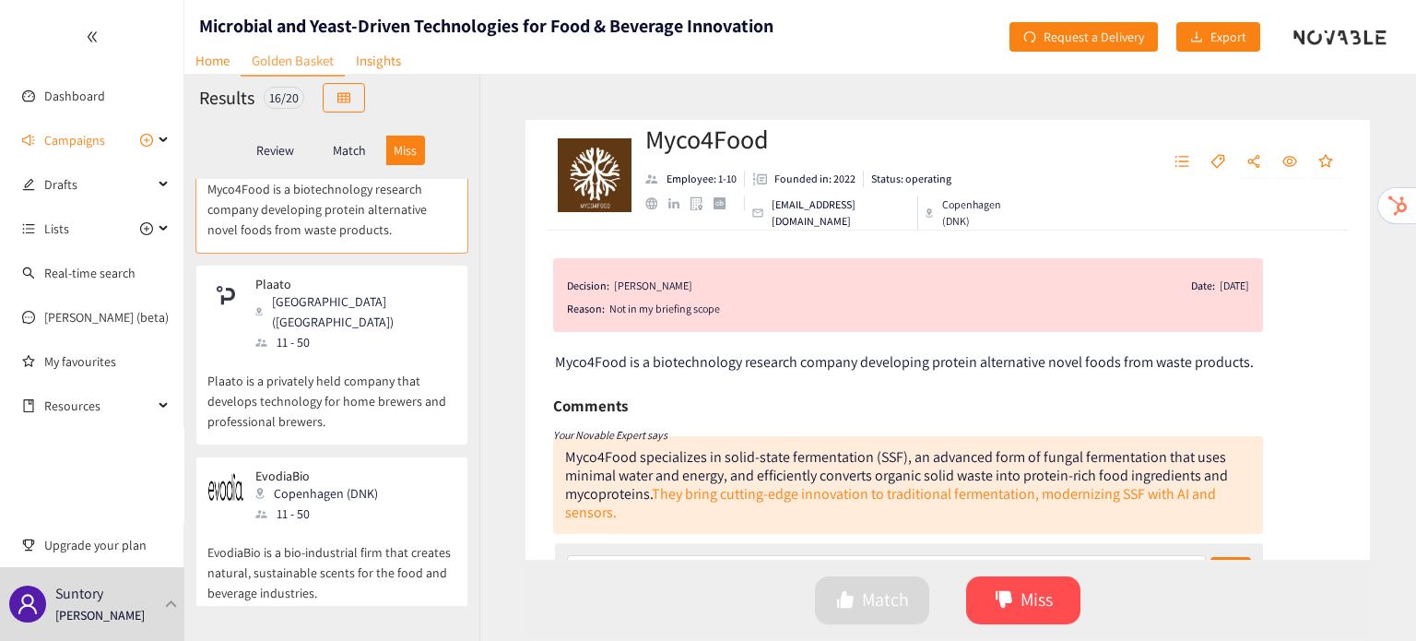
scroll to position [0, 0]
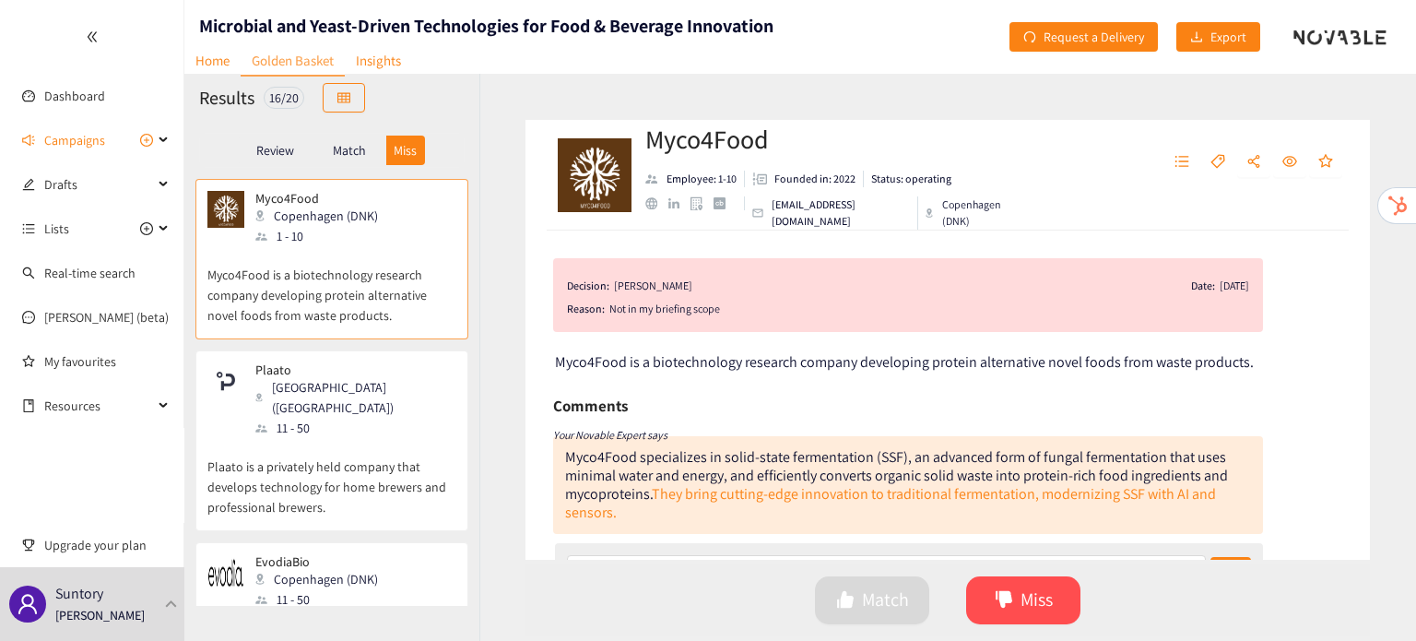
click at [387, 411] on div "Plaato Oslo ([GEOGRAPHIC_DATA]) 11 - 50" at bounding box center [331, 400] width 249 height 76
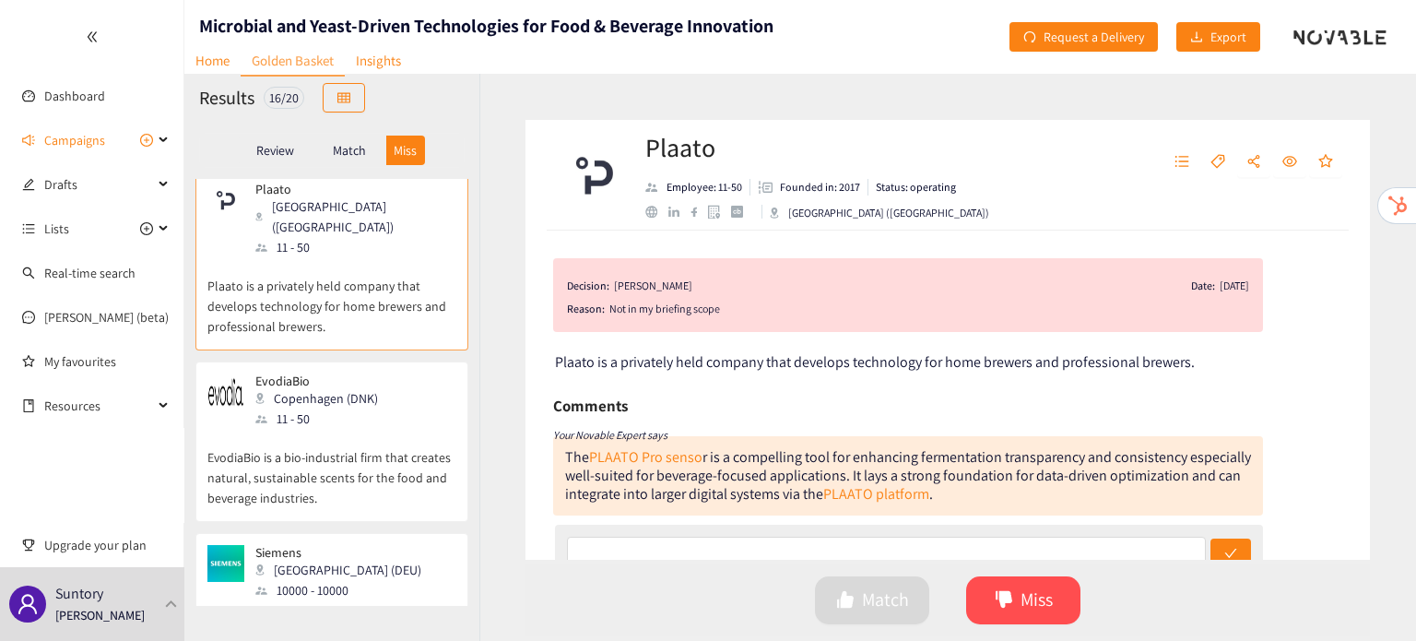
click at [387, 429] on p "EvodiaBio is a bio-industrial firm that creates natural, sustainable scents for…" at bounding box center [331, 468] width 249 height 79
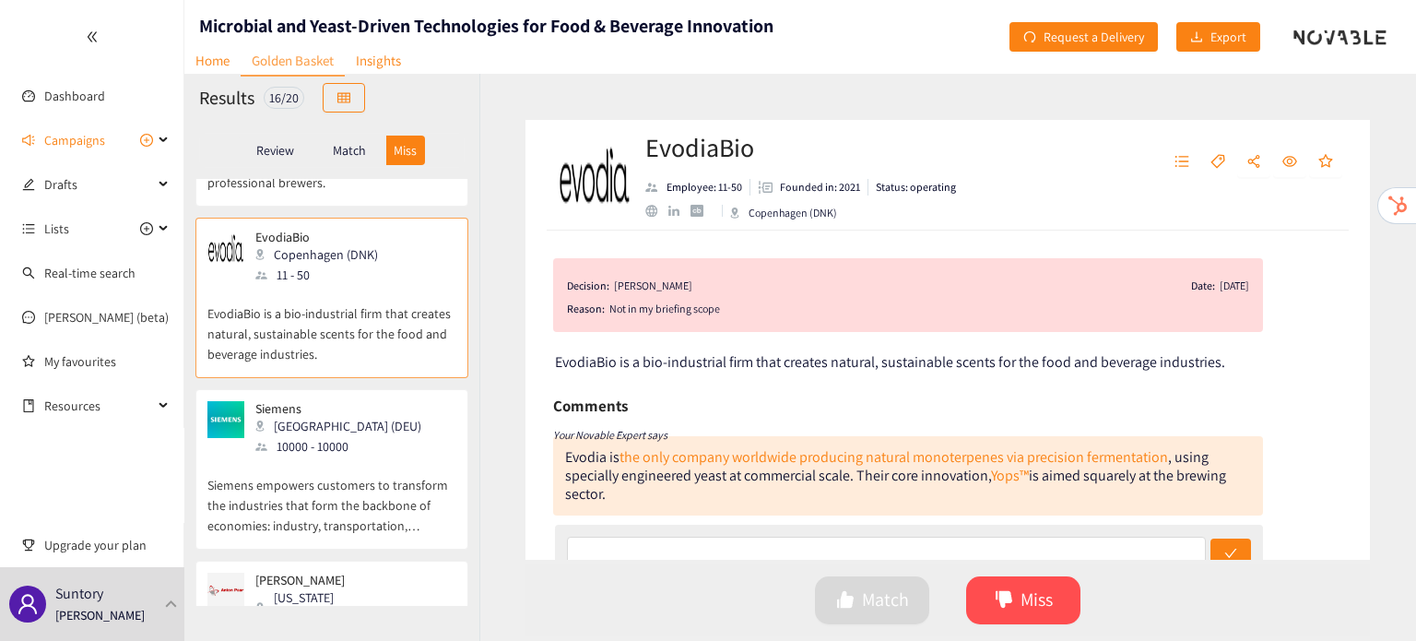
click at [387, 411] on div "Siemens Munich (DEU) 10000 - 10000" at bounding box center [331, 428] width 249 height 55
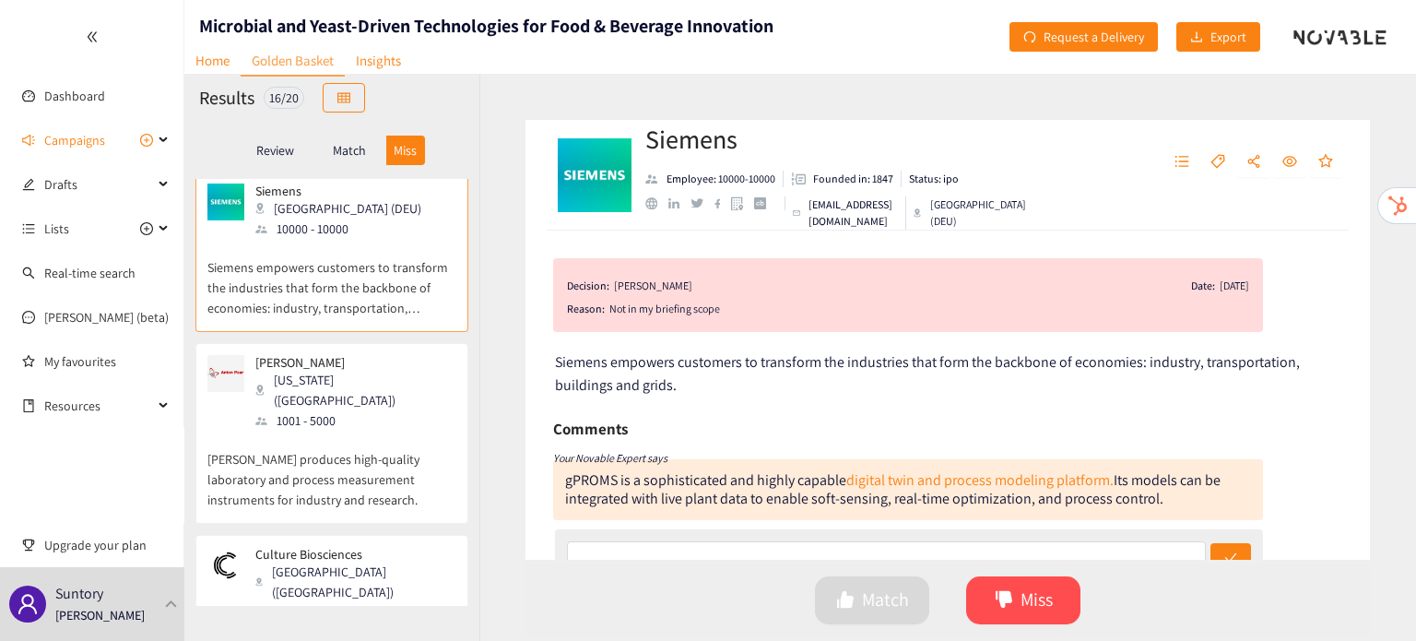
scroll to position [546, 0]
click at [387, 427] on p "[PERSON_NAME] produces high-quality laboratory and process measurement instrume…" at bounding box center [331, 466] width 249 height 79
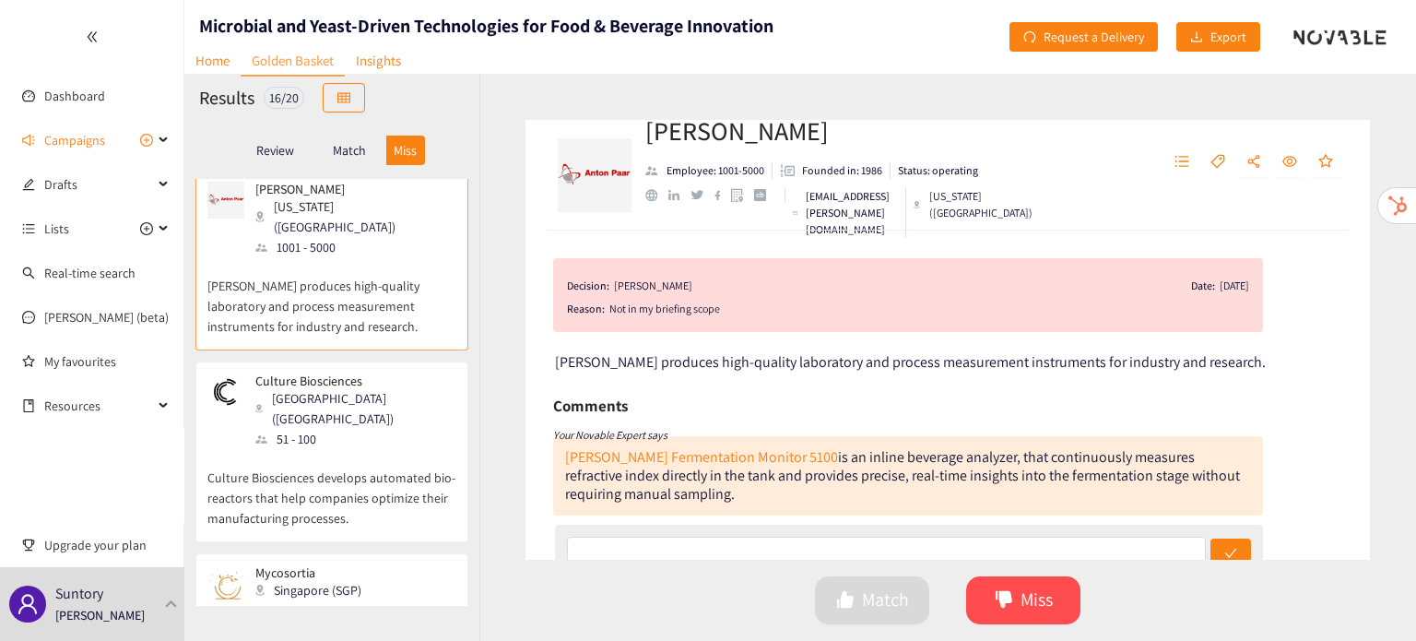
scroll to position [717, 0]
click at [387, 447] on p "Culture Biosciences develops automated bio-reactors that help companies optimiz…" at bounding box center [331, 486] width 249 height 79
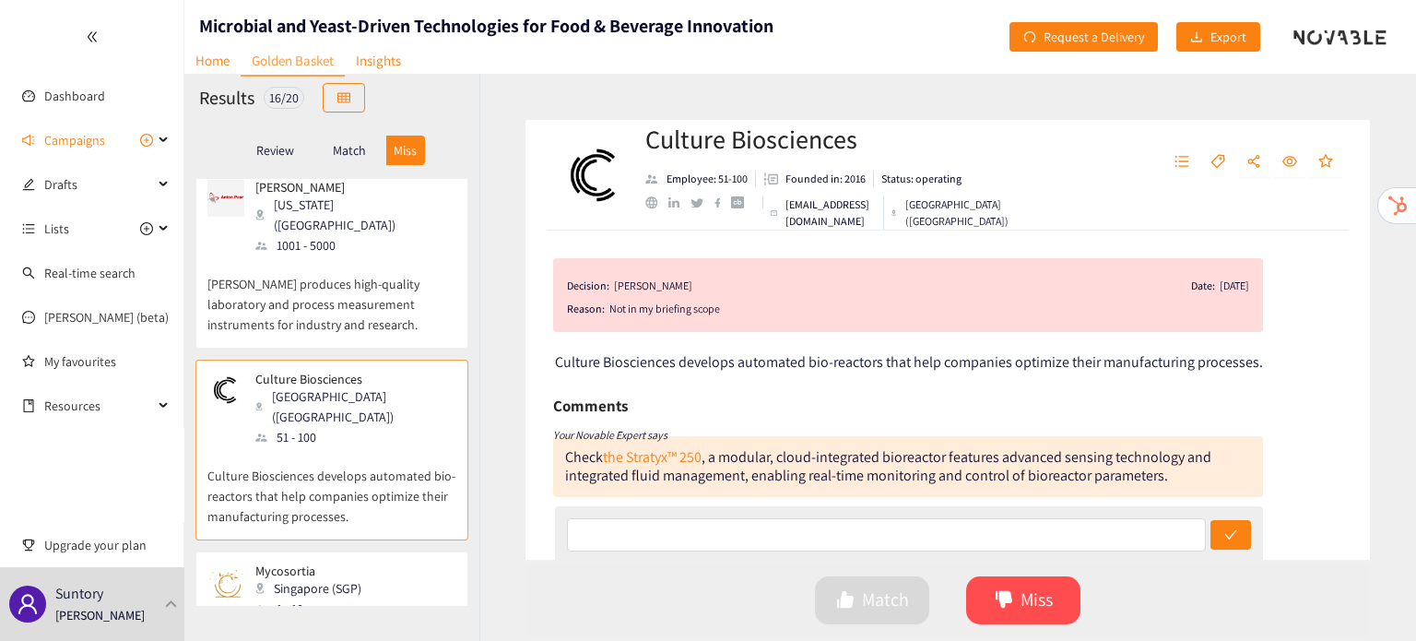
scroll to position [955, 0]
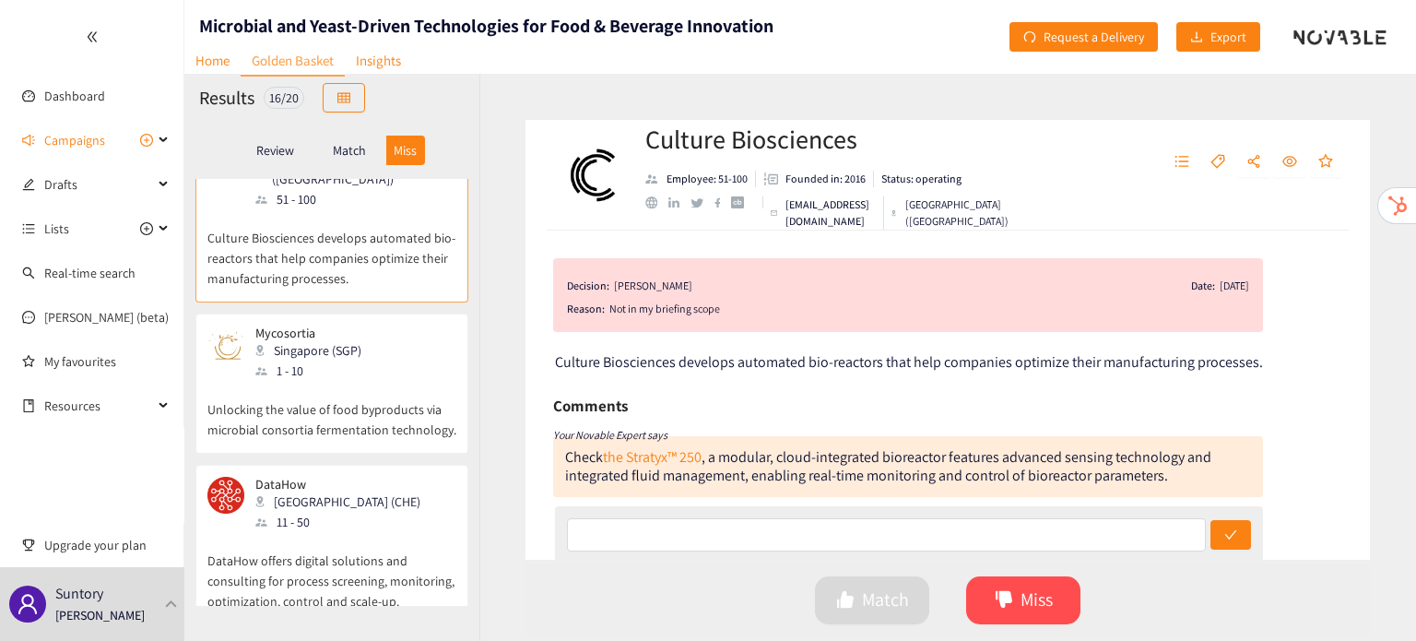
click at [326, 381] on p "Unlocking the value of food byproducts via microbial consortia fermentation tec…" at bounding box center [331, 410] width 249 height 59
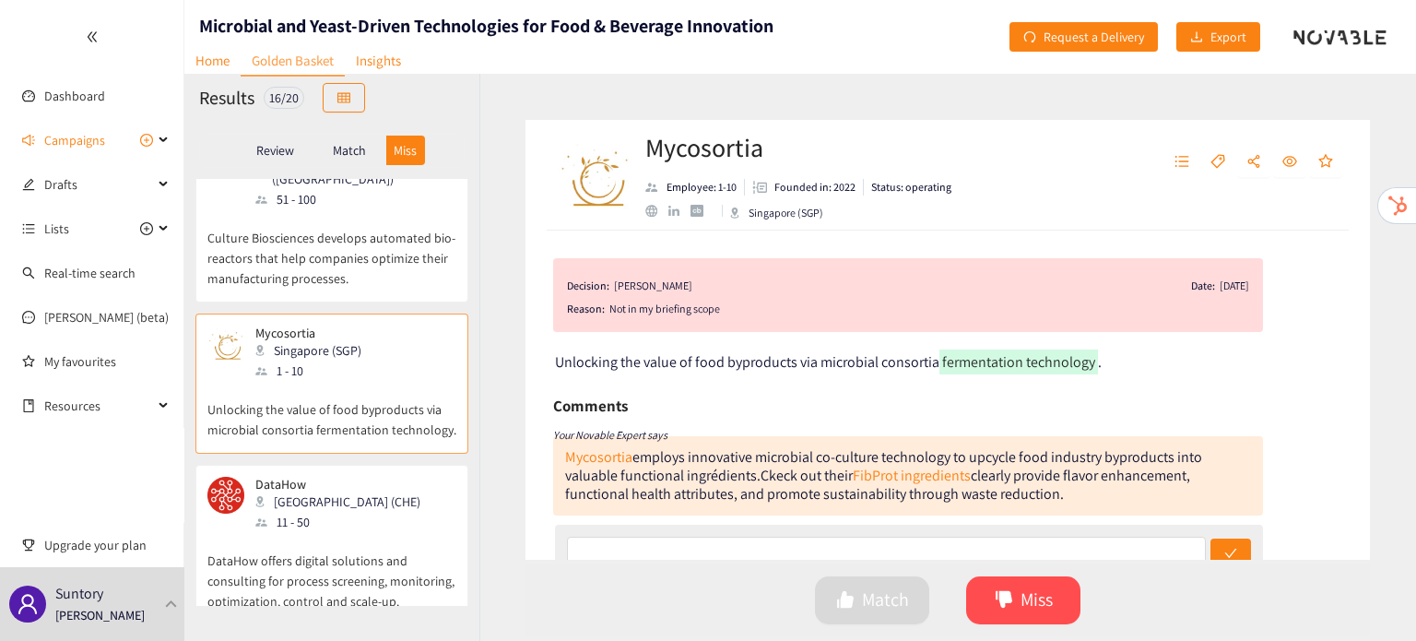
click at [350, 477] on div "DataHow Zürich (CHE) 11 - 50" at bounding box center [331, 504] width 249 height 55
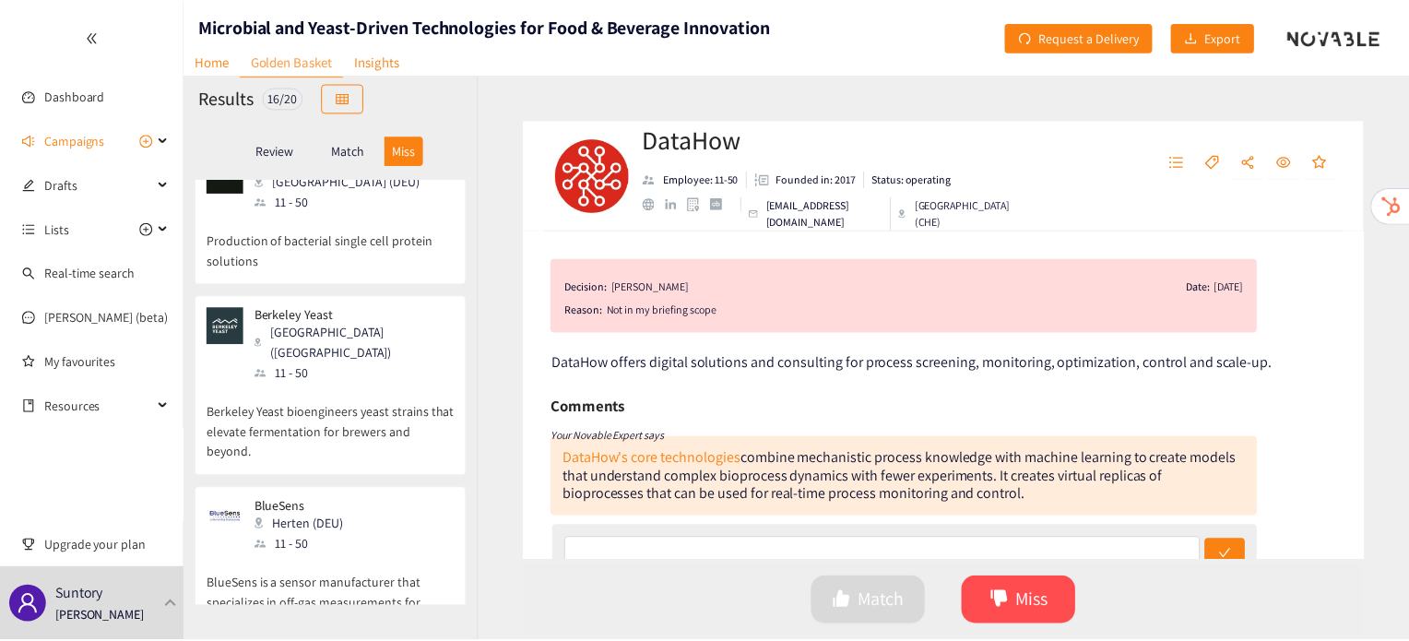
scroll to position [1448, 0]
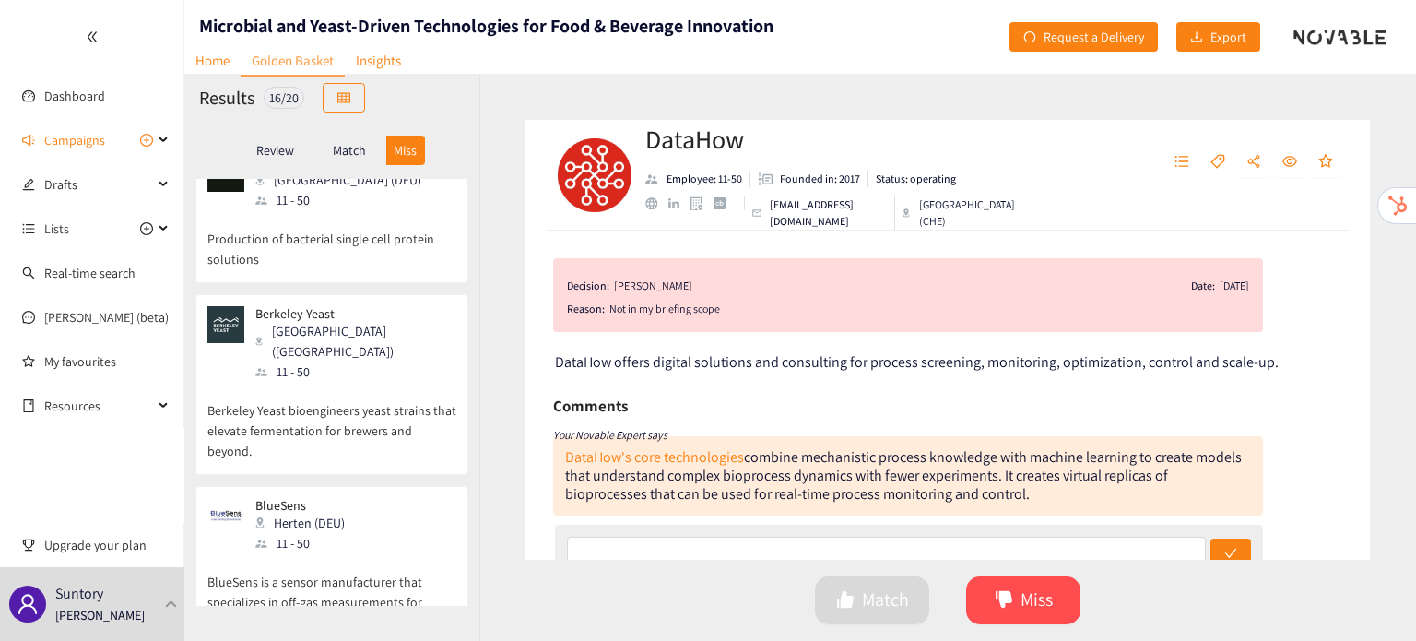
click at [206, 77] on div "Results 16 / 20" at bounding box center [331, 98] width 295 height 48
click at [210, 67] on link "Home" at bounding box center [212, 60] width 56 height 29
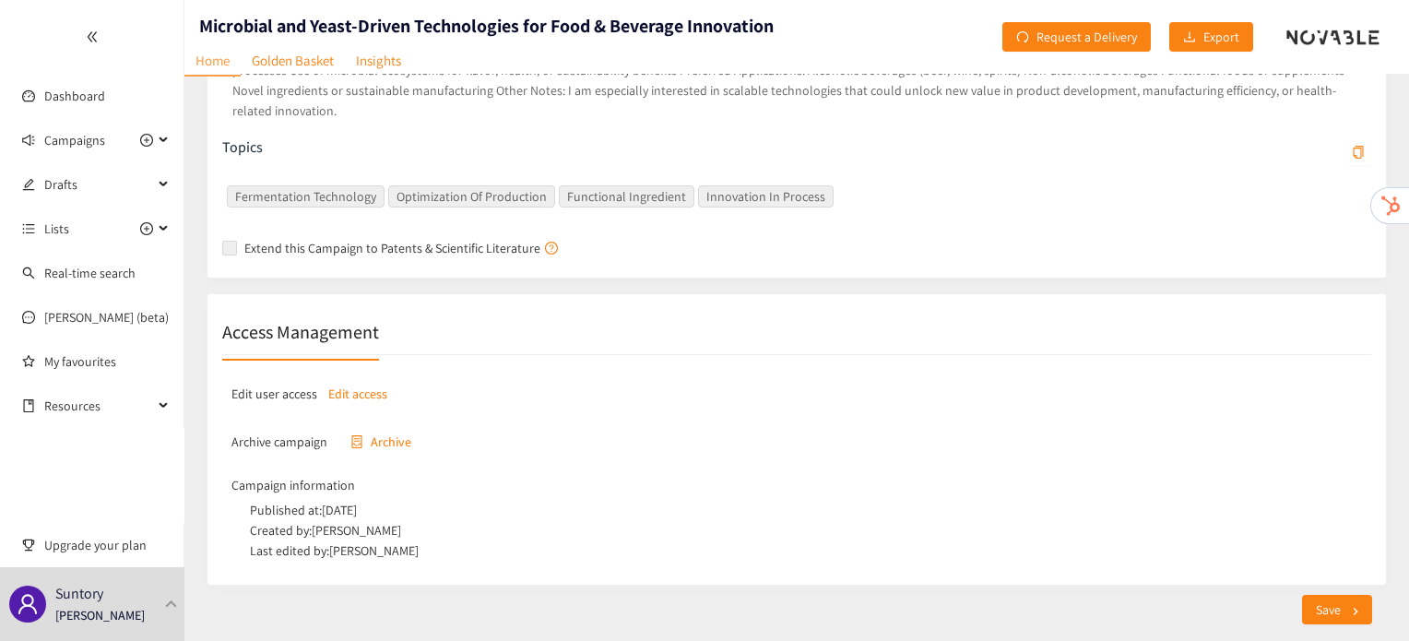
scroll to position [456, 0]
click at [117, 612] on p "[PERSON_NAME]" at bounding box center [99, 615] width 89 height 20
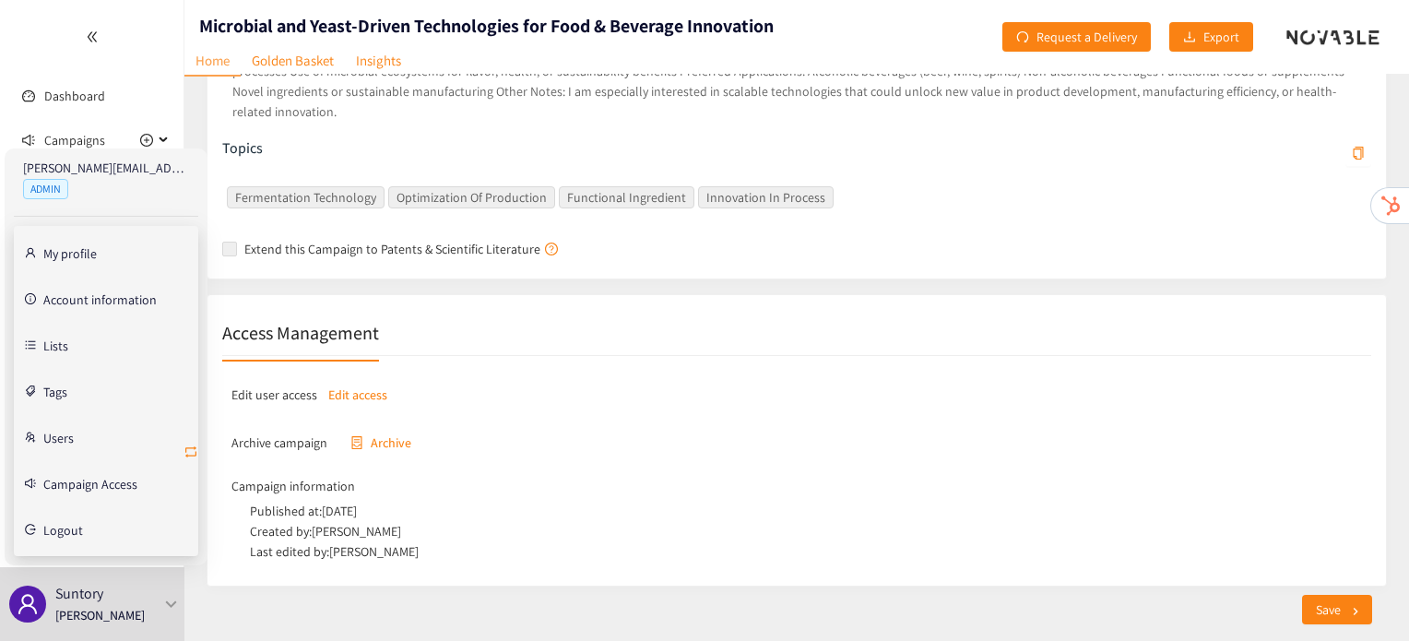
click at [188, 449] on icon "retweet" at bounding box center [190, 451] width 15 height 15
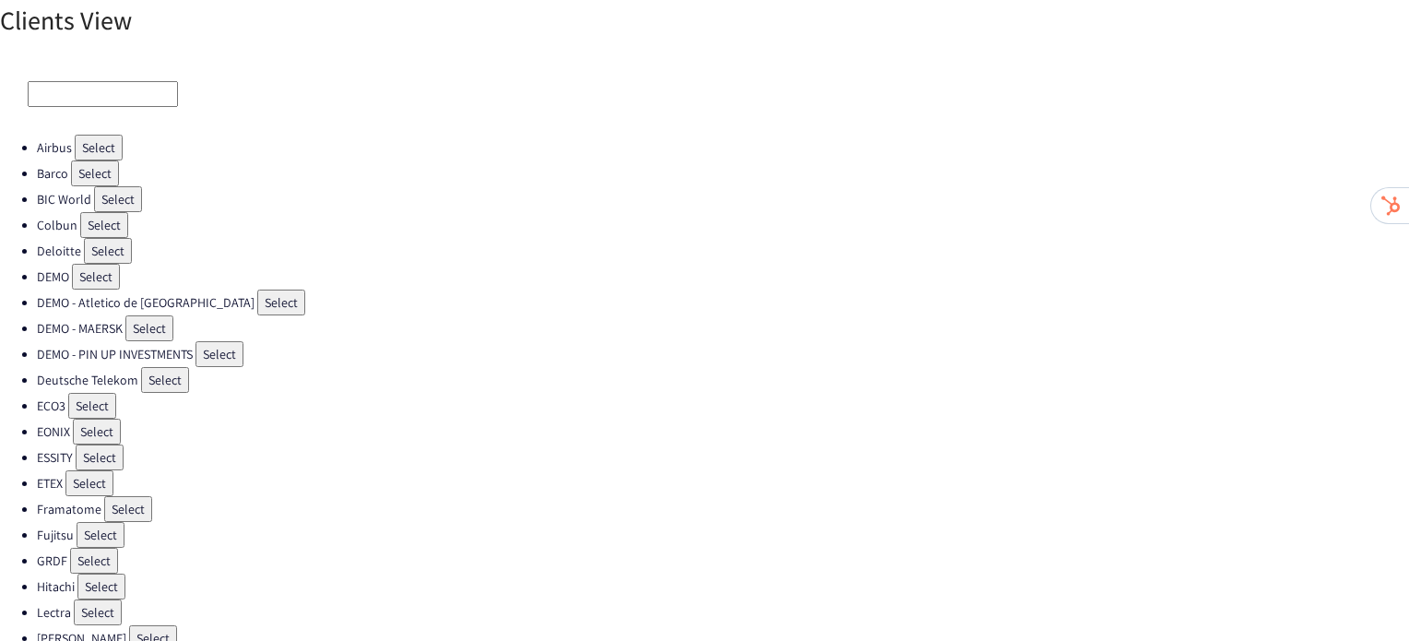
click at [98, 217] on button "Select" at bounding box center [104, 225] width 48 height 26
